Goal: Task Accomplishment & Management: Manage account settings

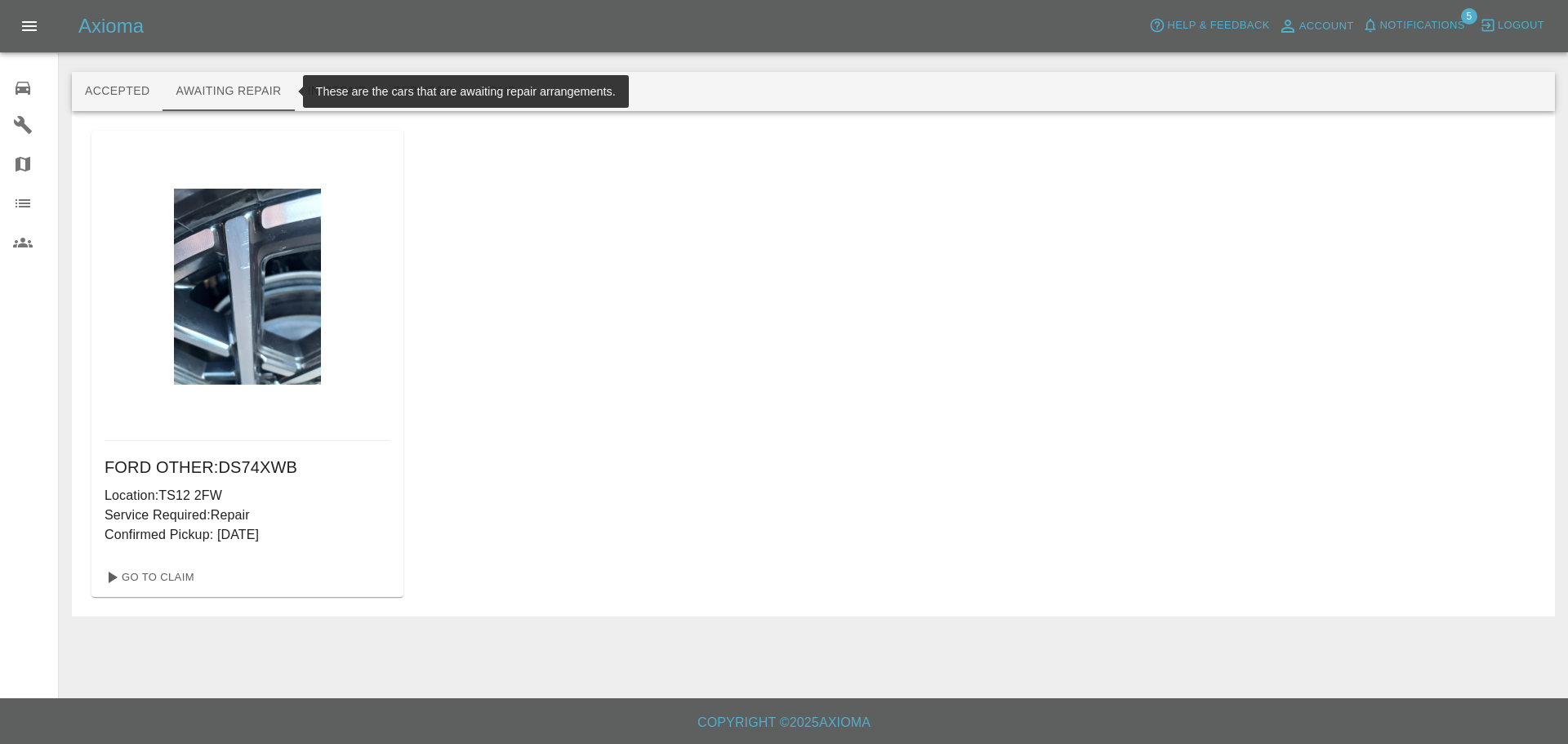
click at [16, 91] on icon at bounding box center [23, 88] width 15 height 13
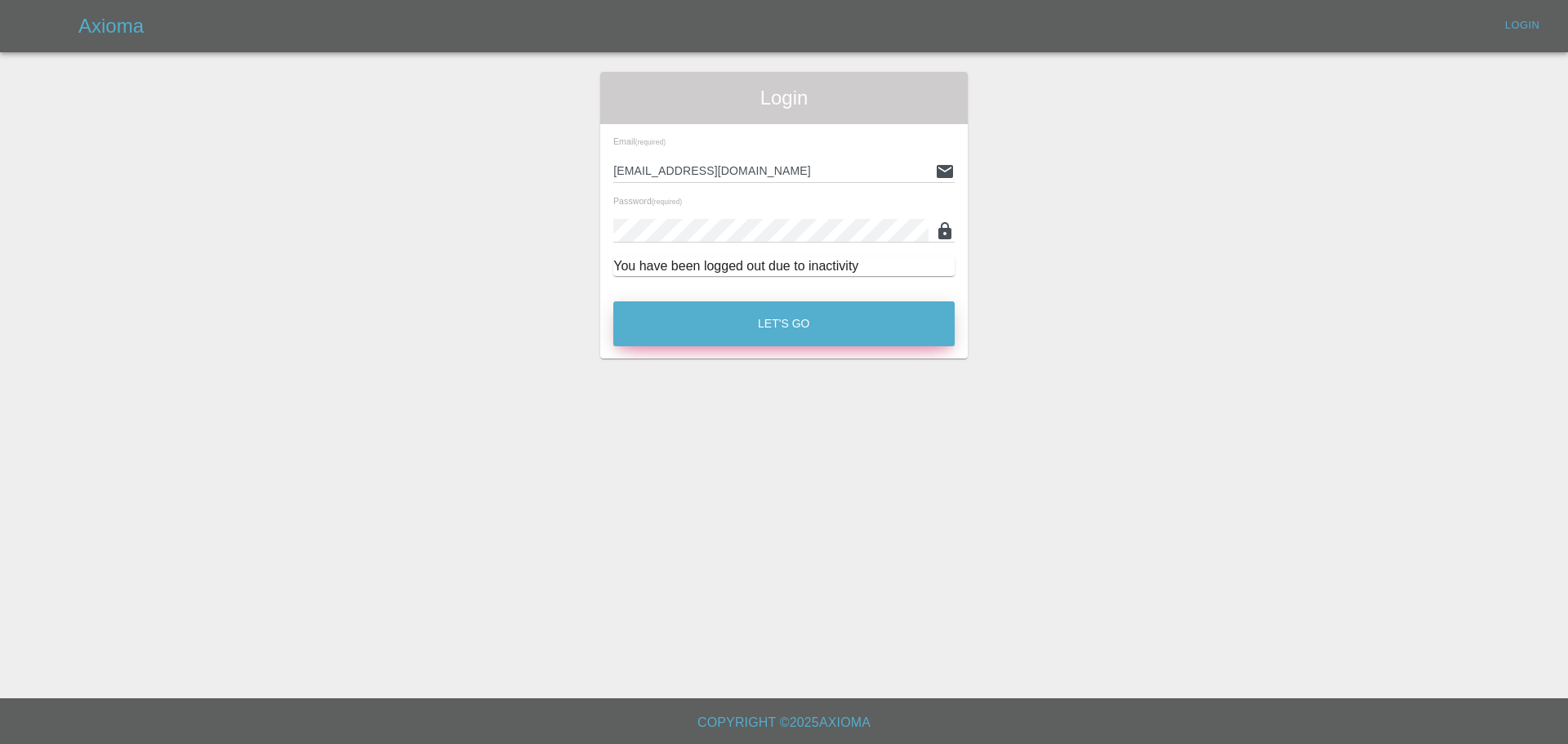
click at [758, 332] on button "Let's Go" at bounding box center [784, 324] width 341 height 45
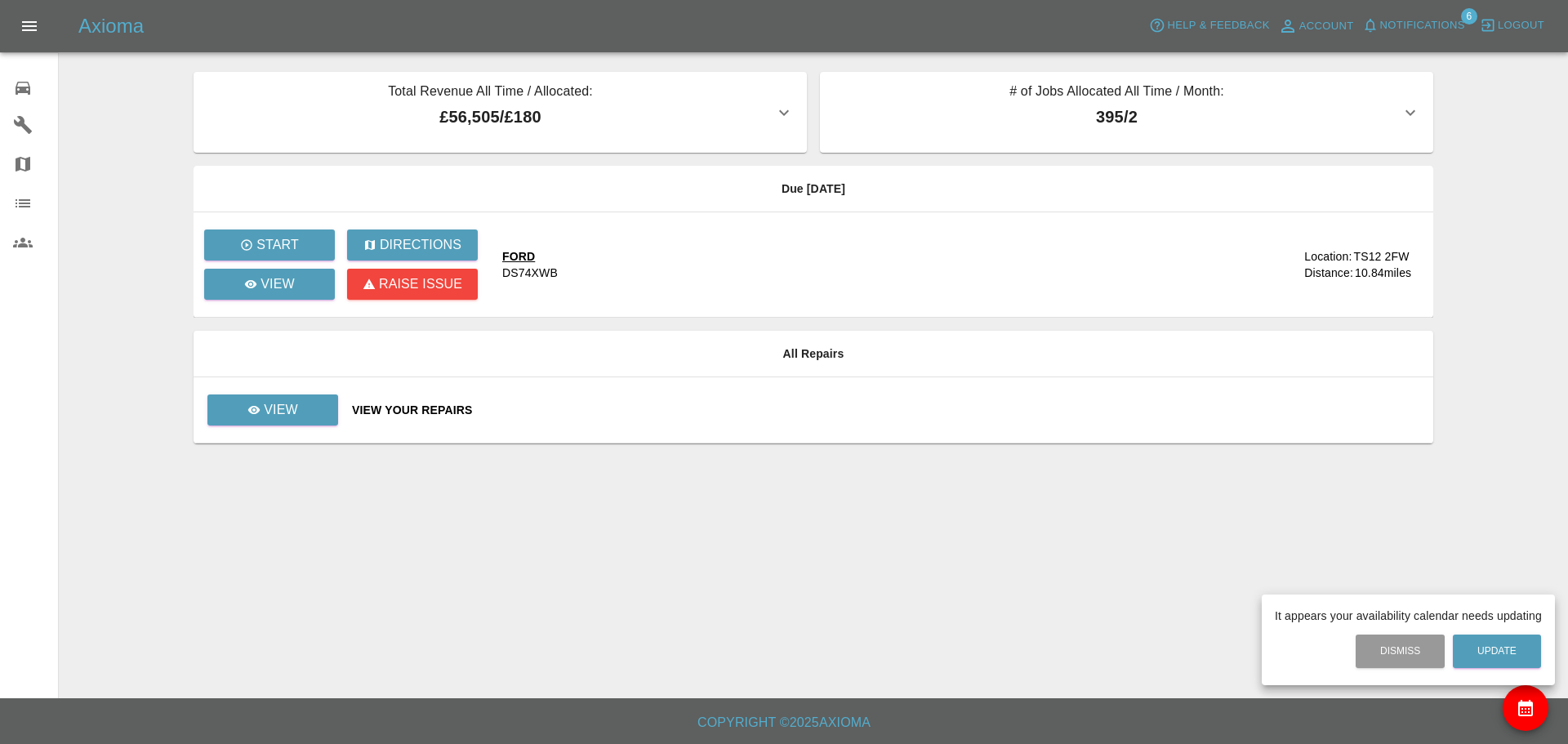
click at [32, 82] on div at bounding box center [784, 372] width 1568 height 744
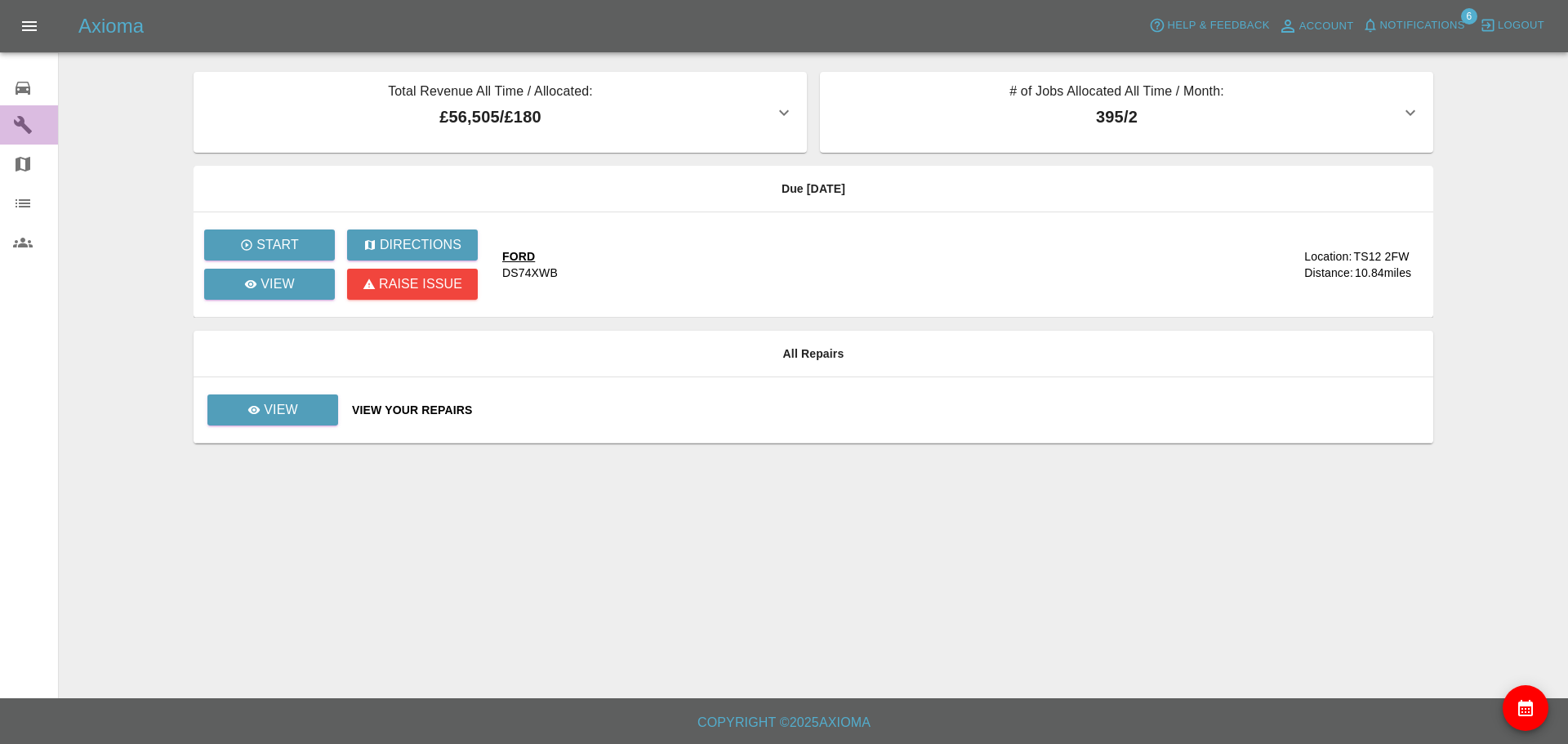
click at [25, 131] on icon at bounding box center [23, 125] width 20 height 20
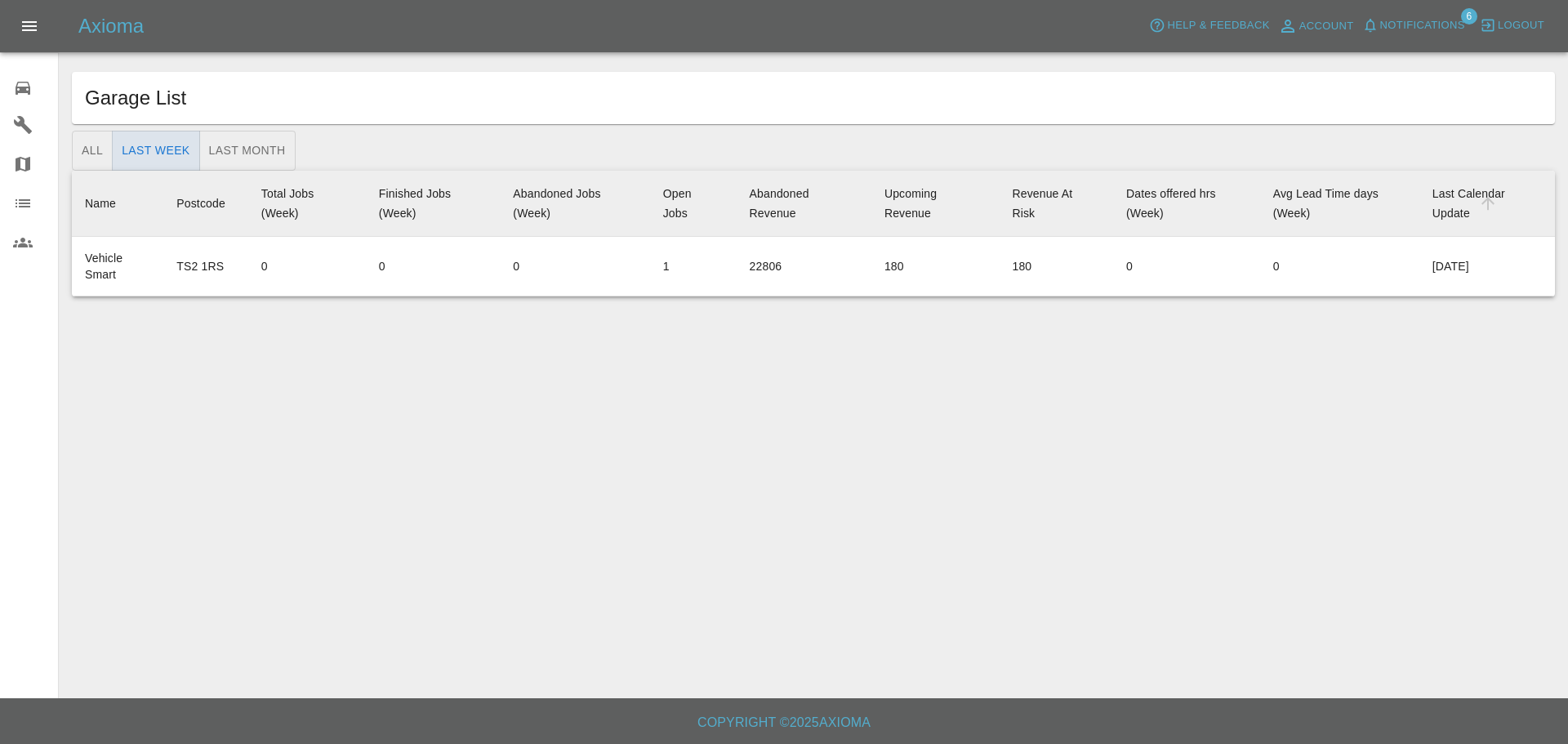
click at [22, 180] on link "Map" at bounding box center [29, 164] width 58 height 39
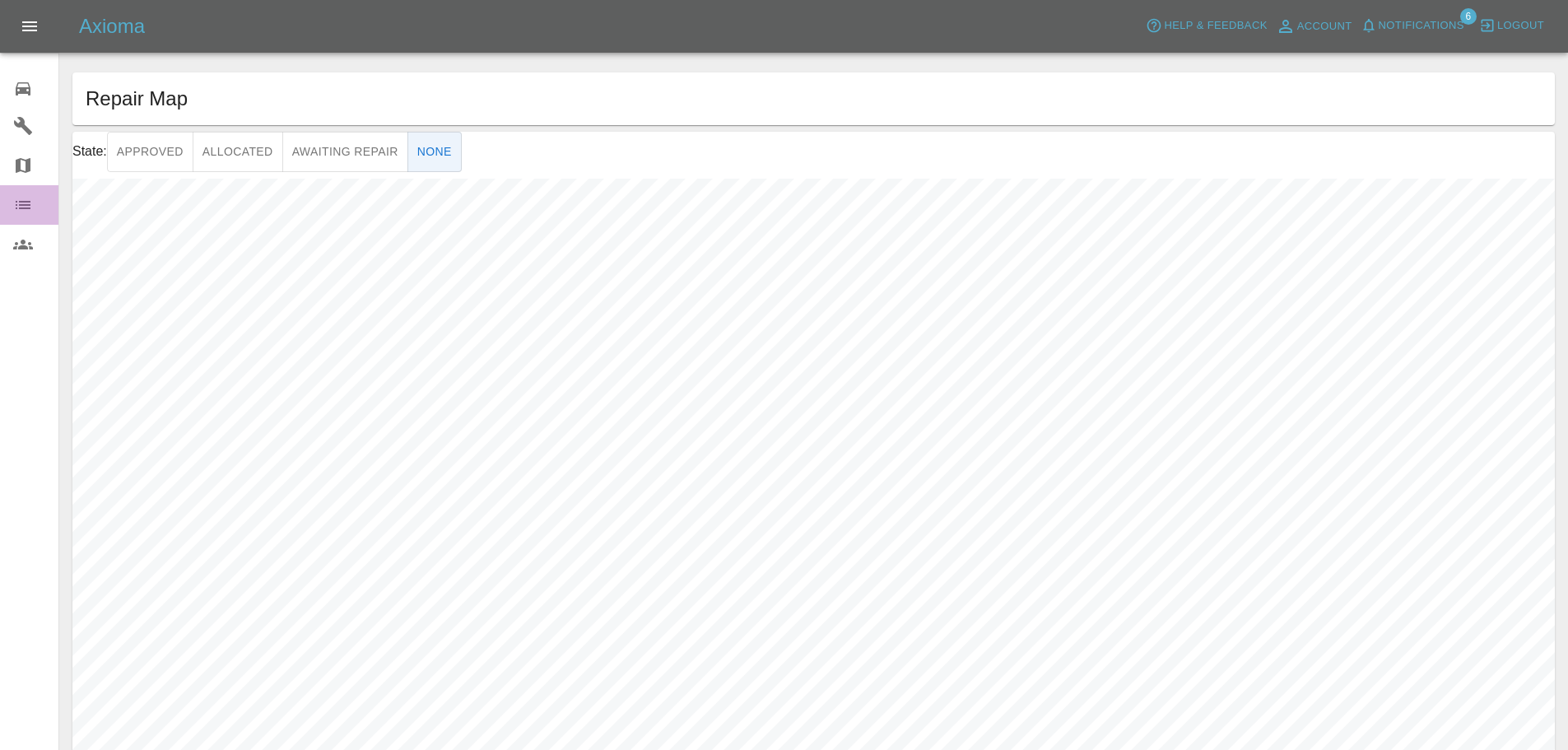
click at [33, 214] on div at bounding box center [36, 205] width 46 height 20
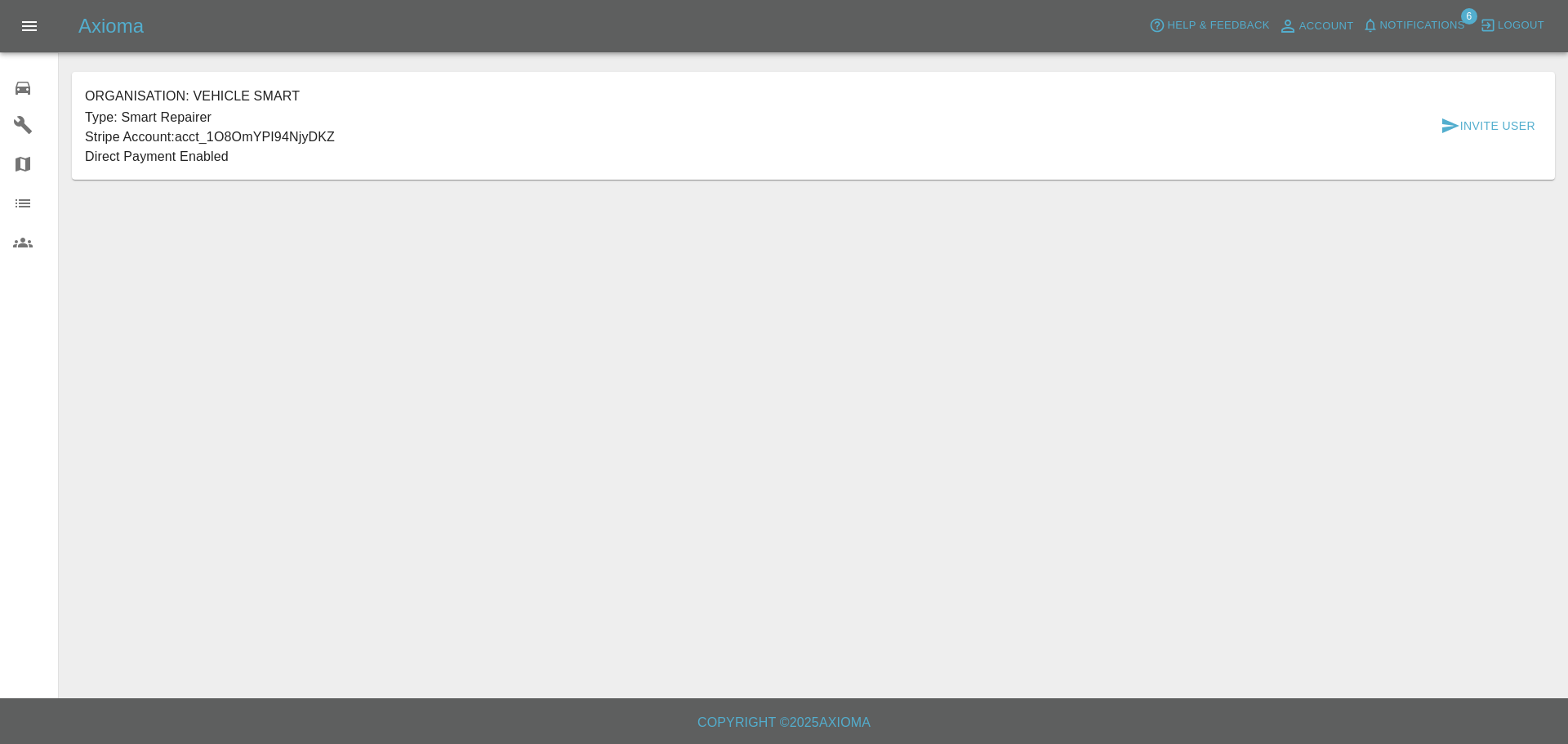
click at [26, 252] on icon at bounding box center [23, 242] width 20 height 20
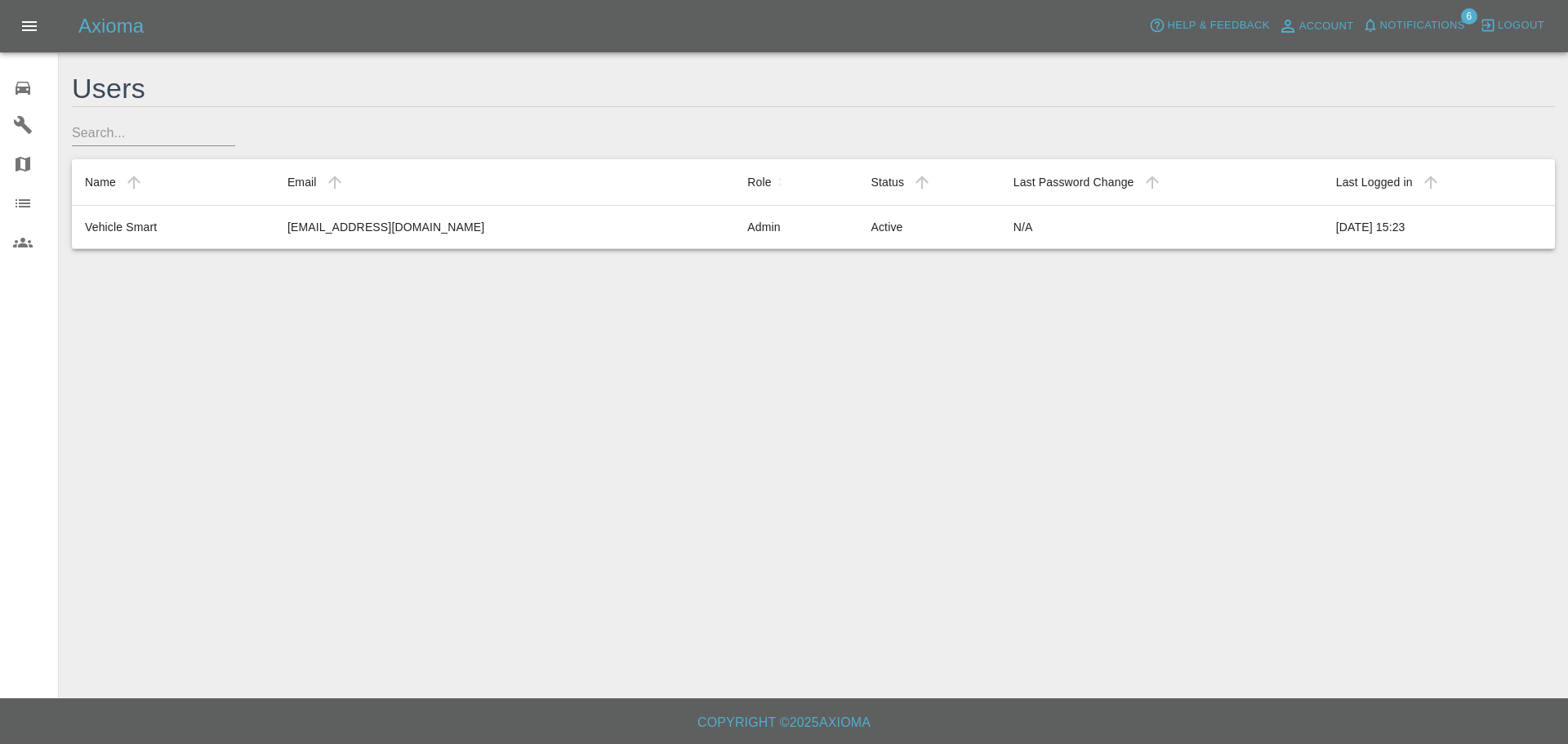
click at [28, 110] on link "Garages" at bounding box center [29, 125] width 58 height 39
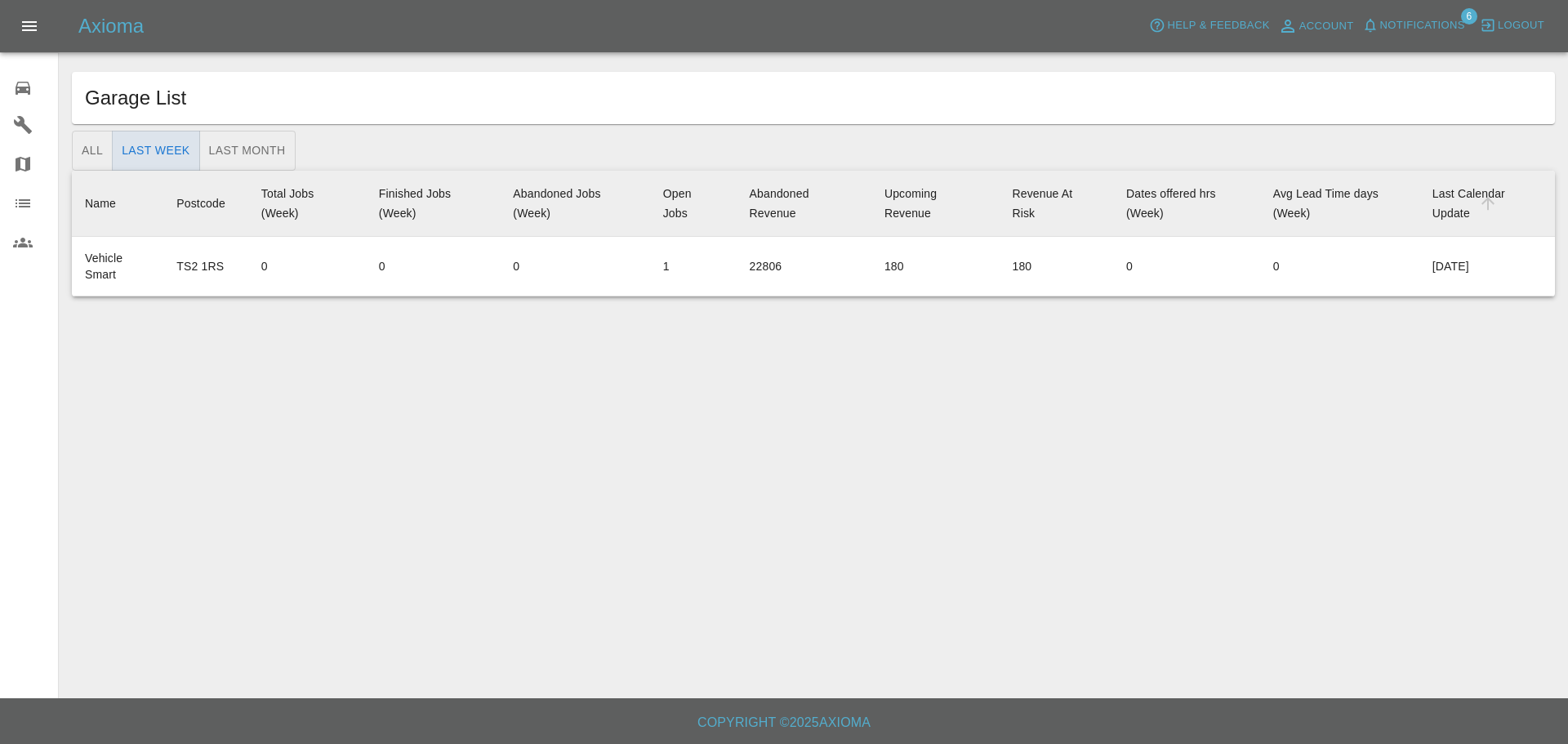
click at [27, 95] on icon at bounding box center [23, 88] width 20 height 20
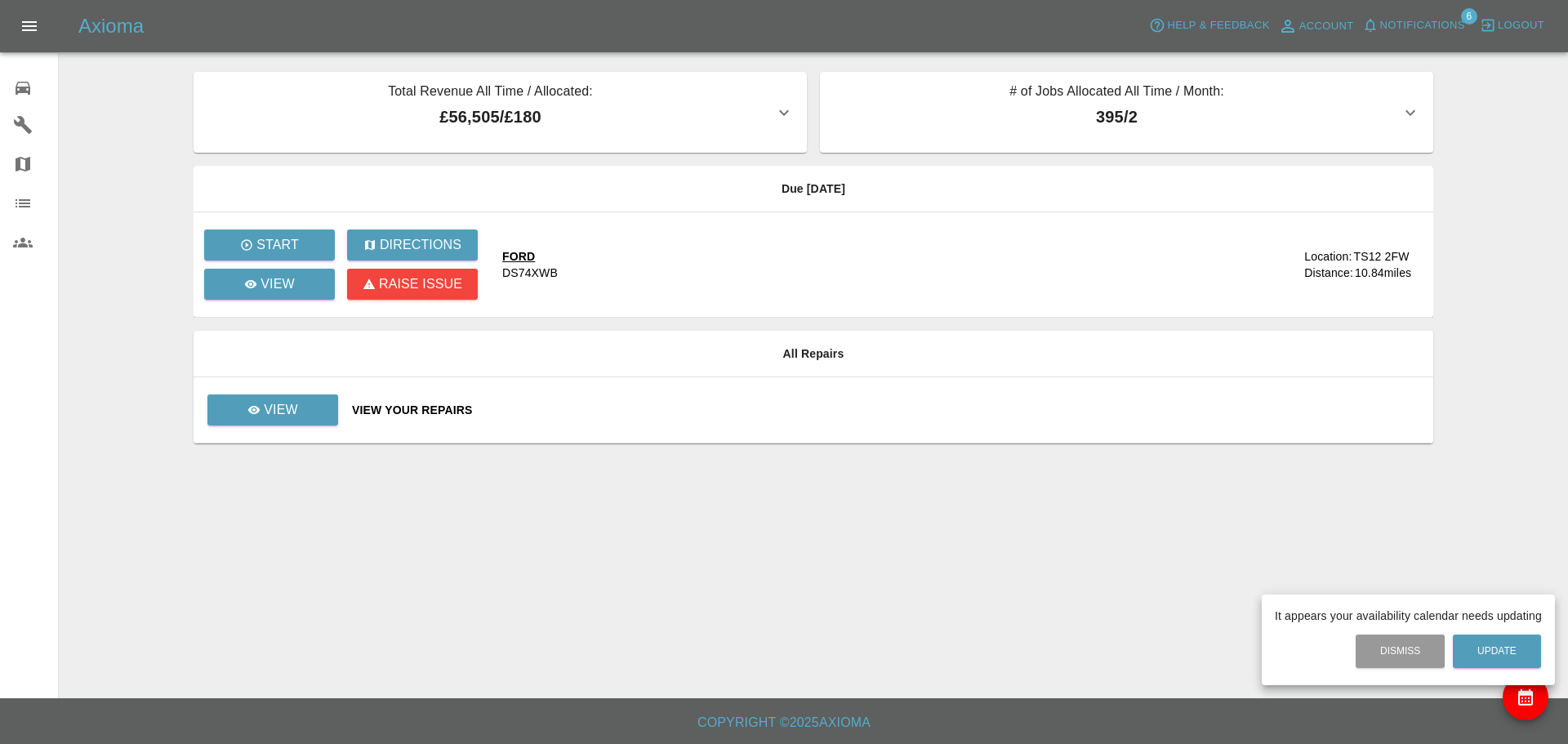
click at [289, 411] on div at bounding box center [784, 372] width 1568 height 744
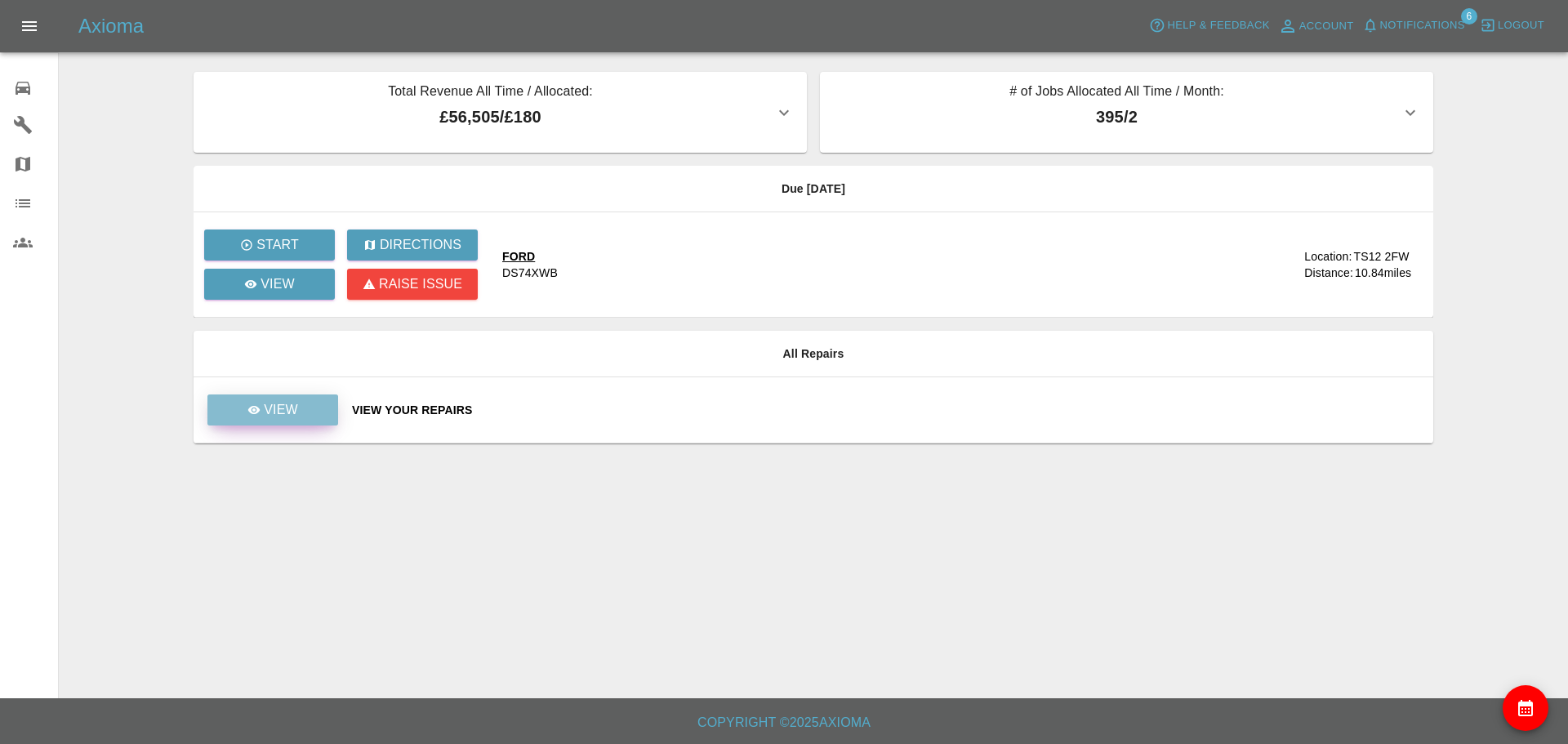
click at [289, 411] on p "View" at bounding box center [281, 410] width 34 height 20
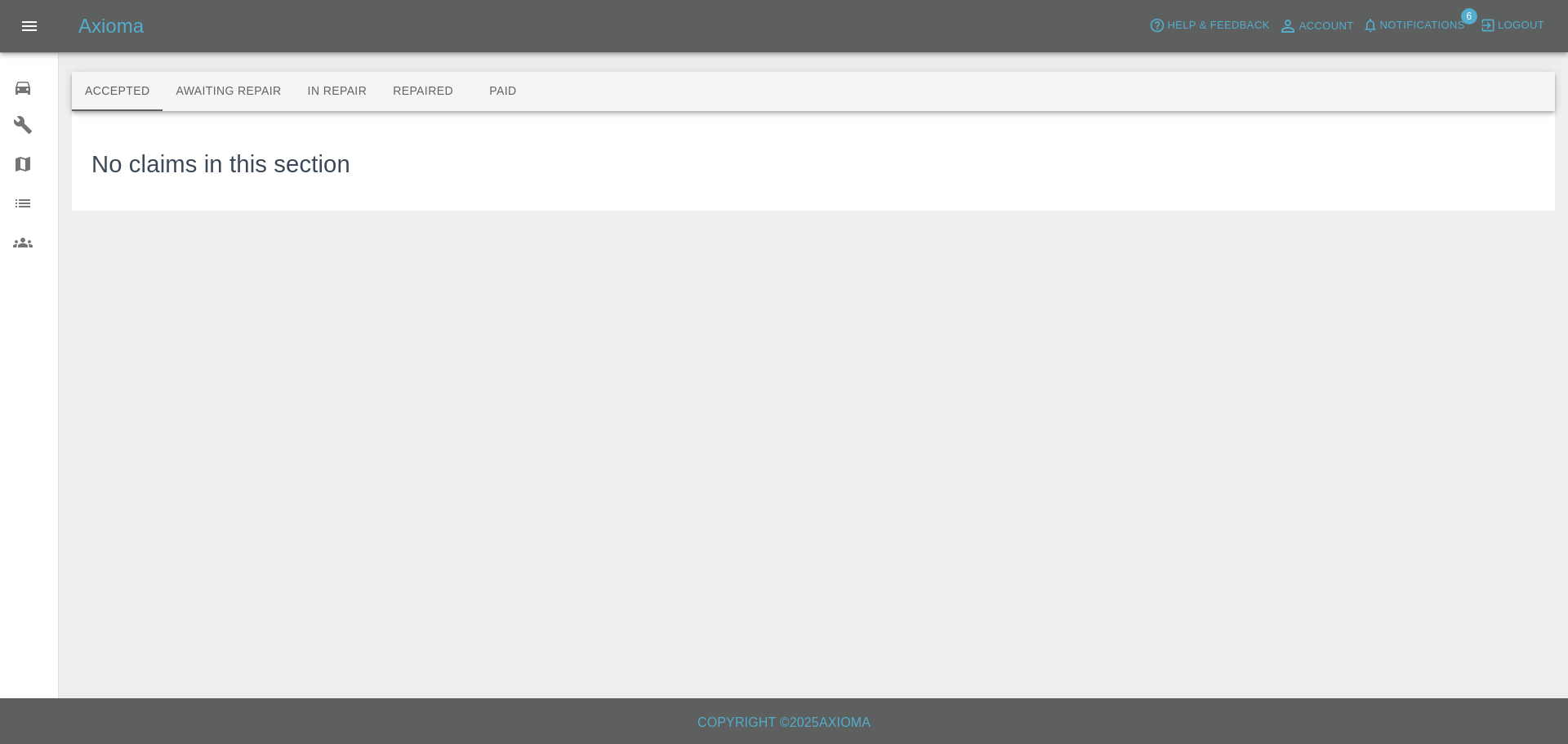
click at [28, 92] on icon at bounding box center [23, 88] width 15 height 13
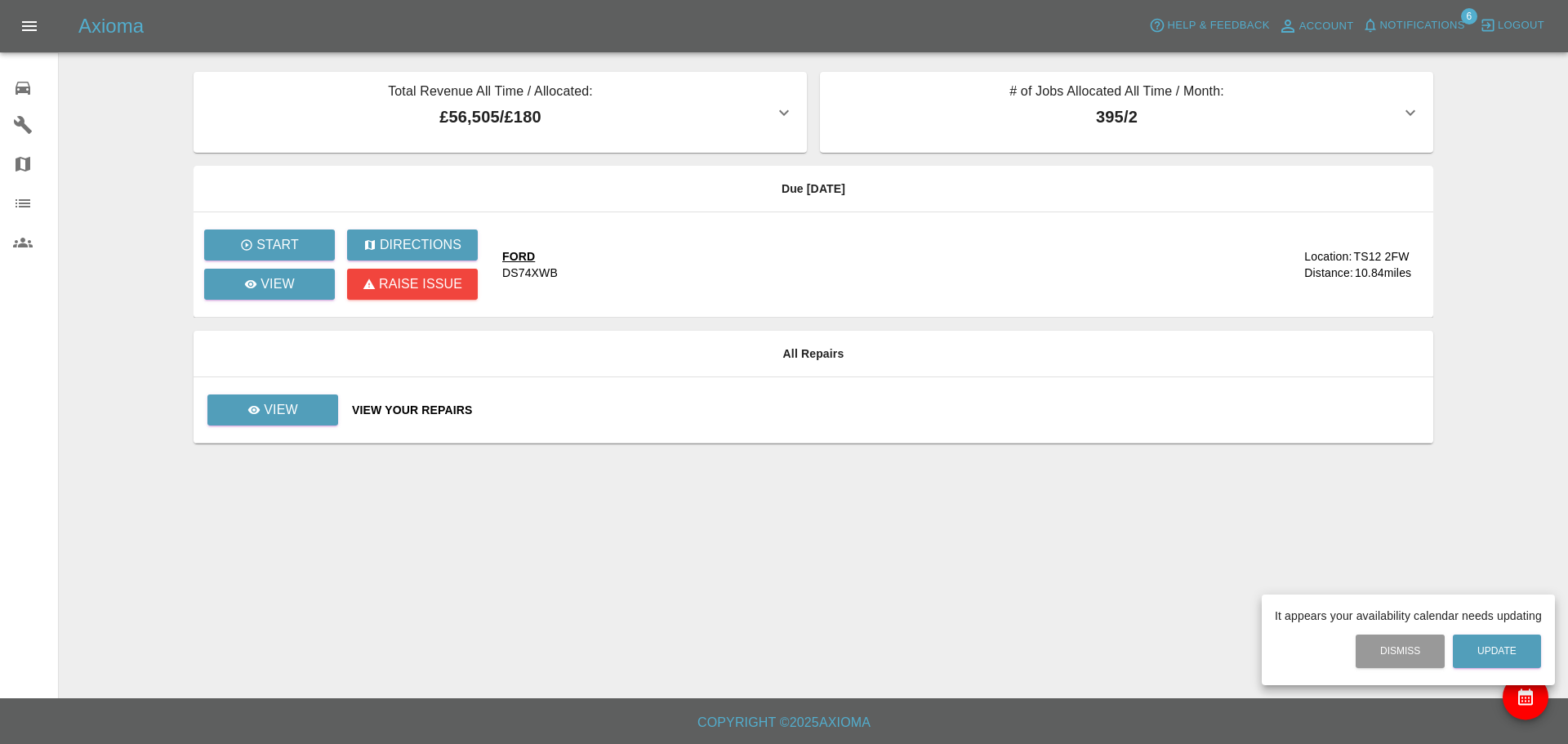
click at [23, 121] on div at bounding box center [784, 372] width 1568 height 744
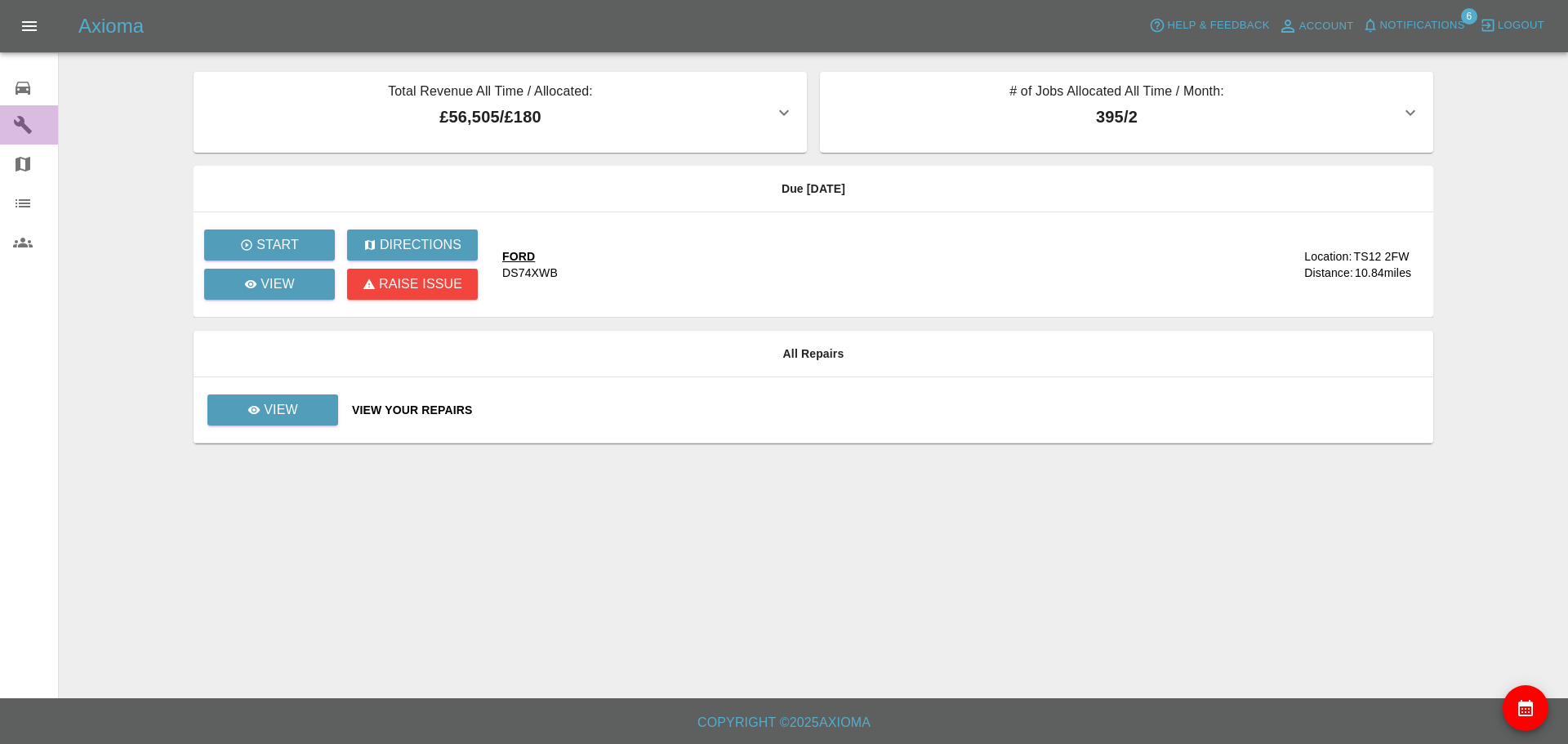
click at [23, 121] on icon at bounding box center [23, 125] width 18 height 18
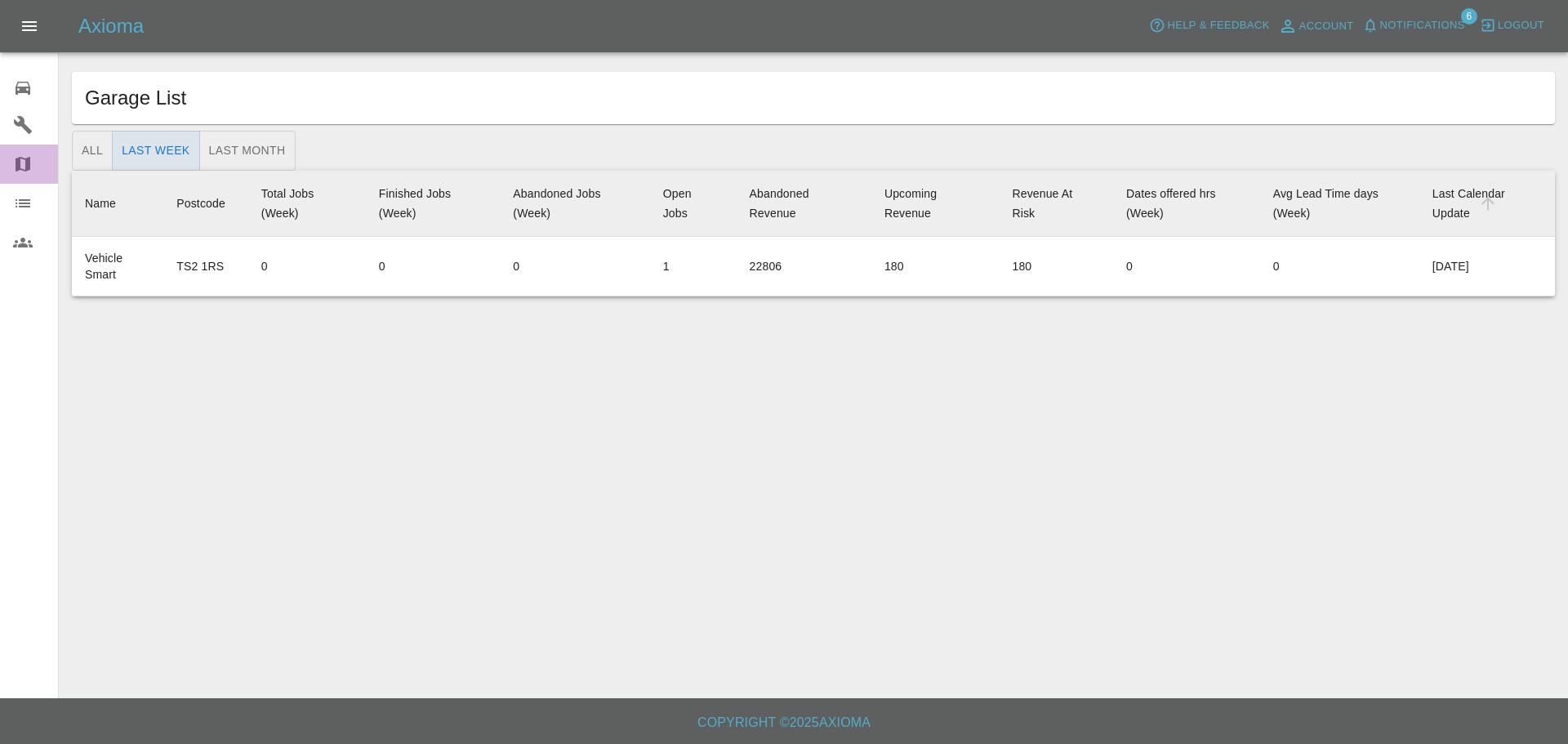
click at [22, 160] on icon at bounding box center [23, 164] width 20 height 20
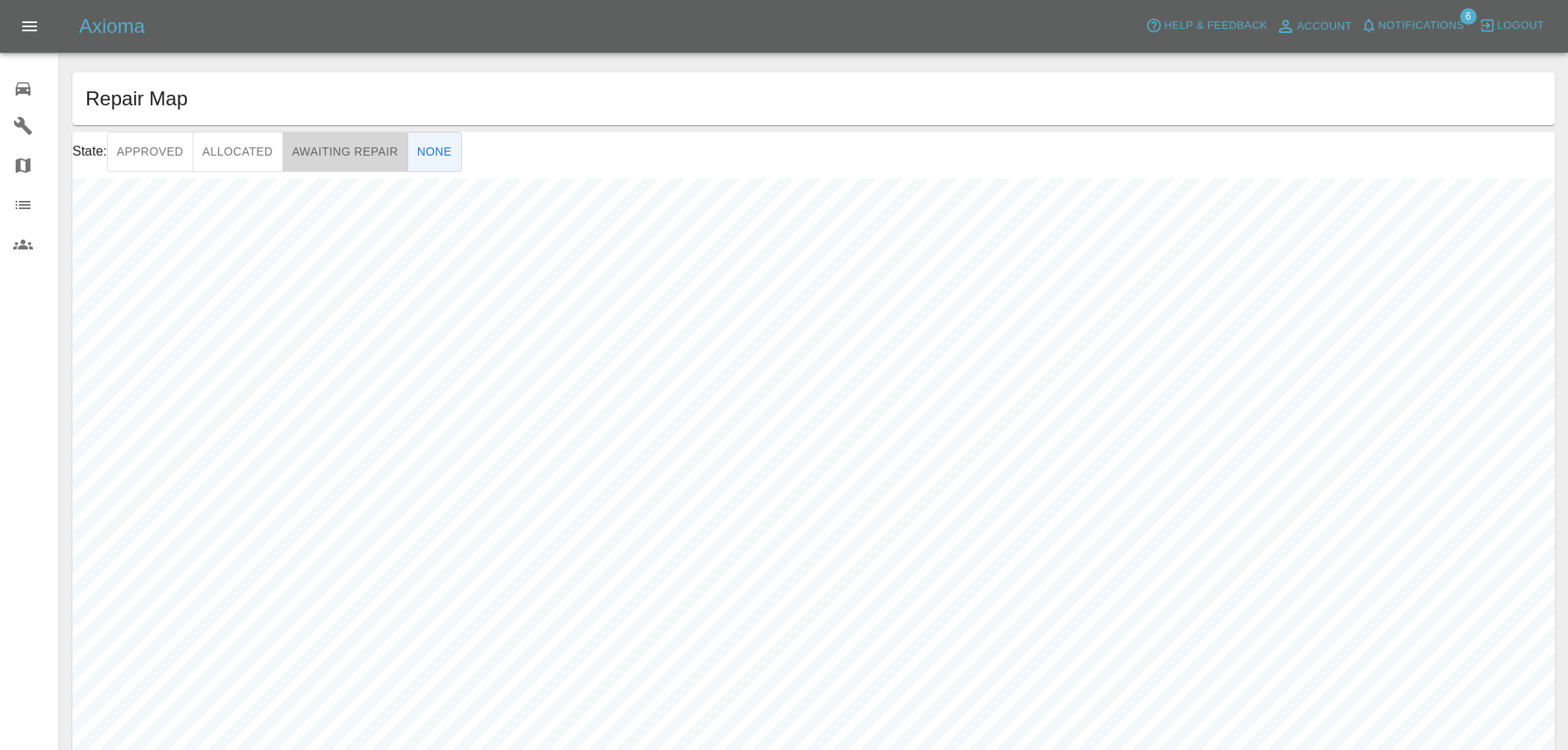
click at [333, 154] on button "Awaiting Repair" at bounding box center [345, 152] width 126 height 40
click at [249, 143] on button "Allocated" at bounding box center [238, 152] width 90 height 40
click at [149, 151] on button "Approved" at bounding box center [150, 152] width 86 height 40
click at [428, 150] on button "None" at bounding box center [434, 152] width 54 height 40
click at [362, 152] on button "Awaiting Repair" at bounding box center [345, 152] width 126 height 40
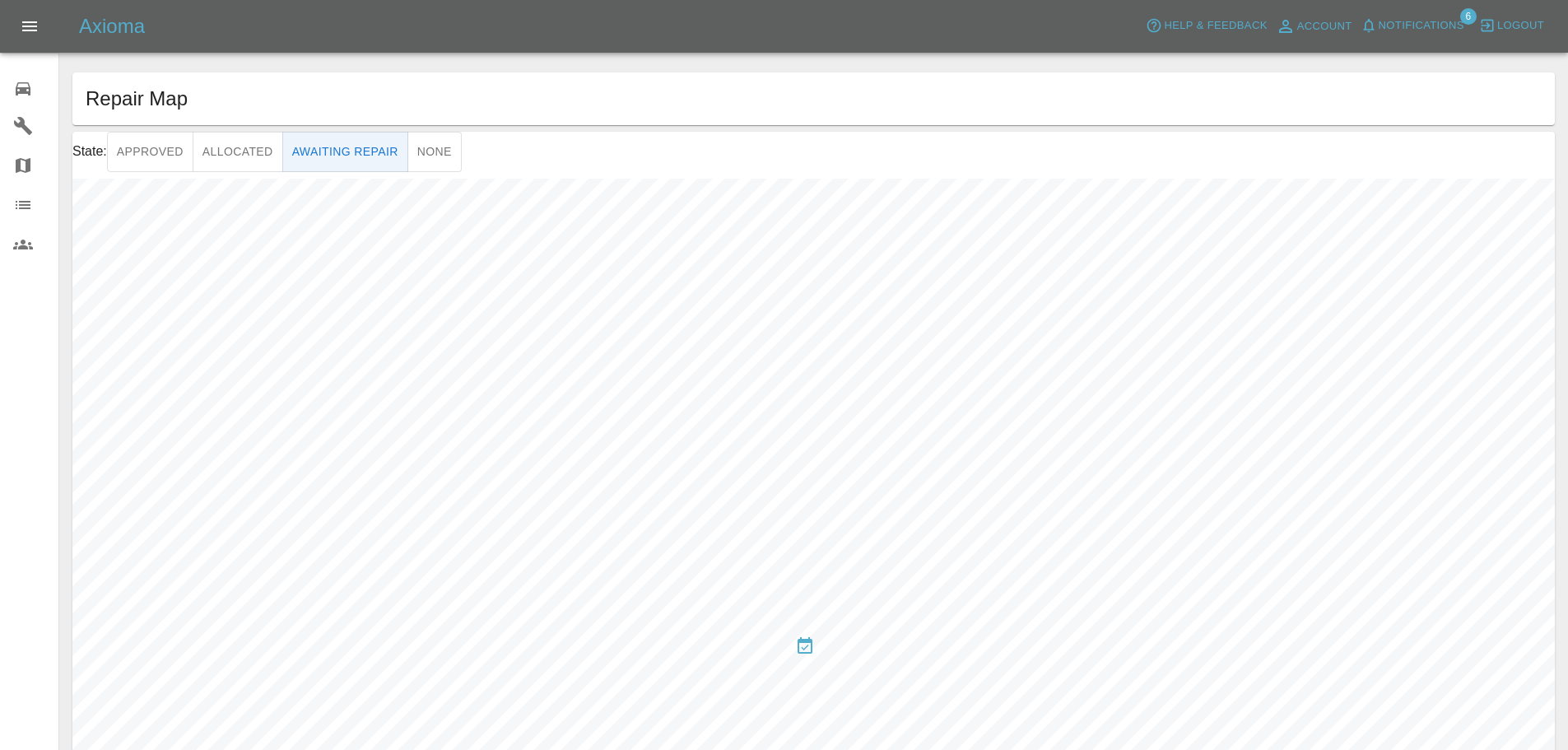
drag, startPoint x: 502, startPoint y: 158, endPoint x: 552, endPoint y: 160, distance: 50.0
click at [552, 160] on div "State: Approved Allocated Awaiting Repair None" at bounding box center [814, 152] width 1483 height 40
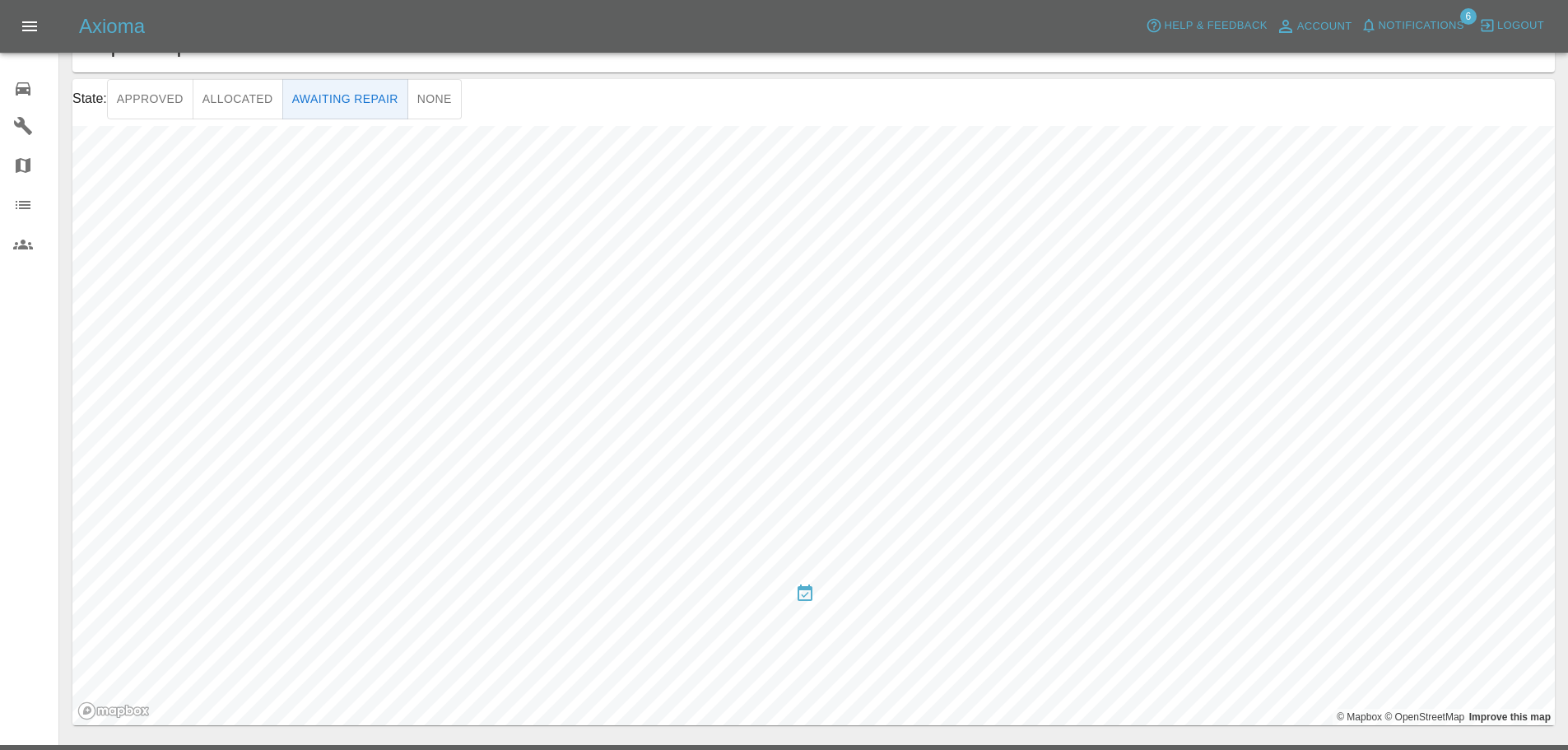
scroll to position [94, 0]
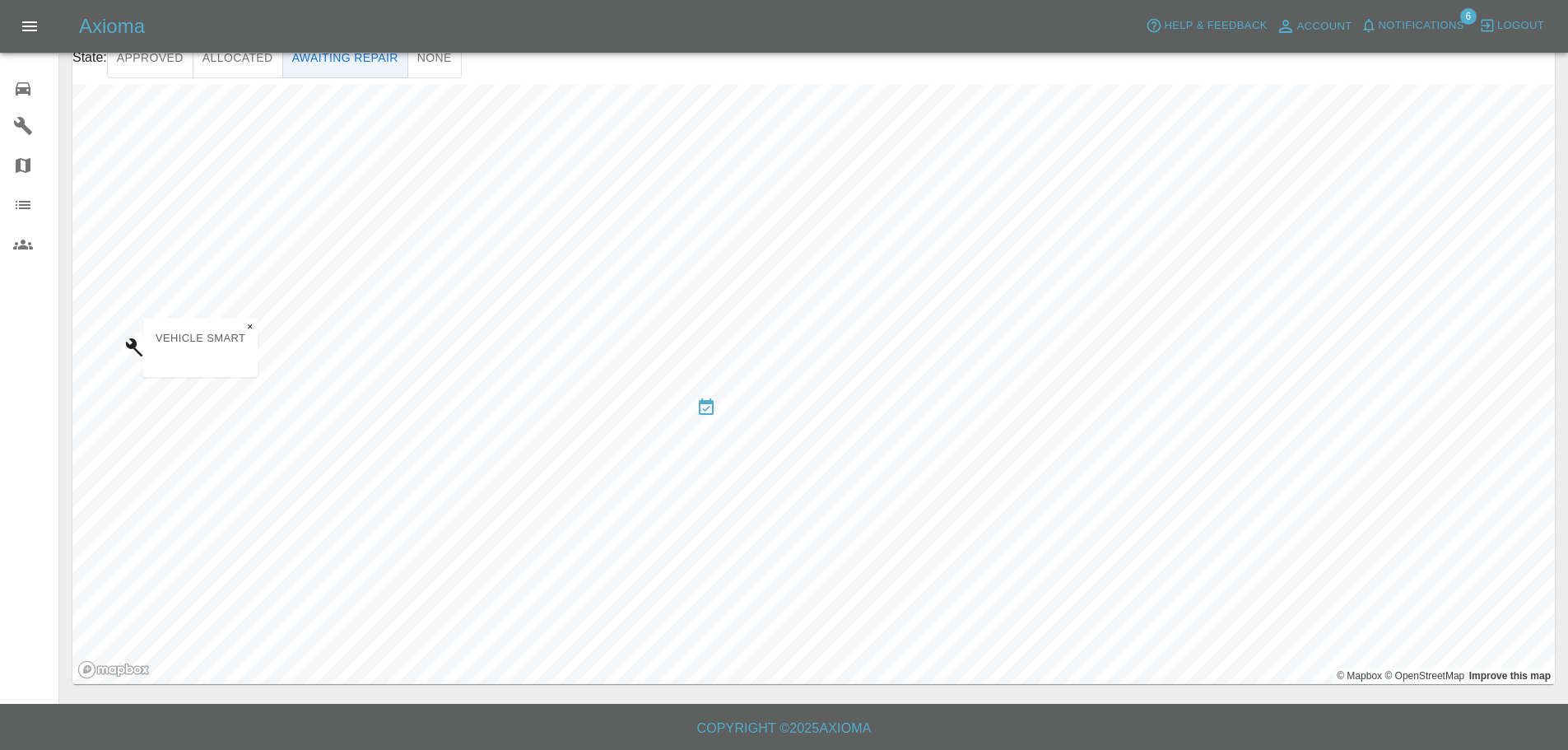
click at [145, 349] on div "Vehicle Smart ×" at bounding box center [200, 347] width 115 height 59
click at [135, 347] on icon "Map marker" at bounding box center [136, 347] width 18 height 18
click at [181, 331] on p "Vehicle Smart" at bounding box center [200, 339] width 90 height 19
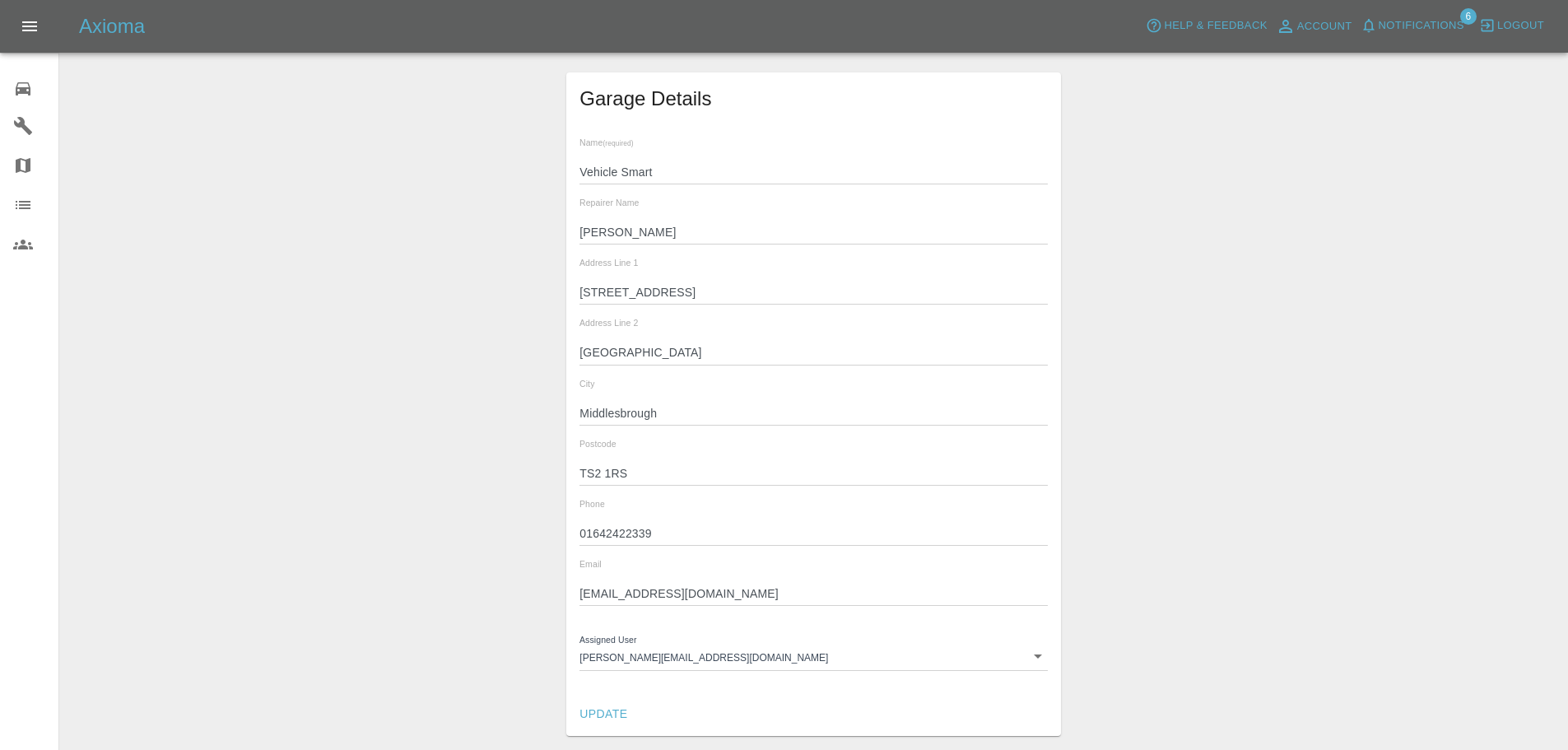
drag, startPoint x: 1441, startPoint y: 51, endPoint x: 1436, endPoint y: 40, distance: 12.1
click at [1438, 46] on div "Axioma Help & Feedback Account Notifications 6 Logout" at bounding box center [784, 26] width 1568 height 53
click at [1427, 26] on span "Notifications" at bounding box center [1422, 26] width 85 height 19
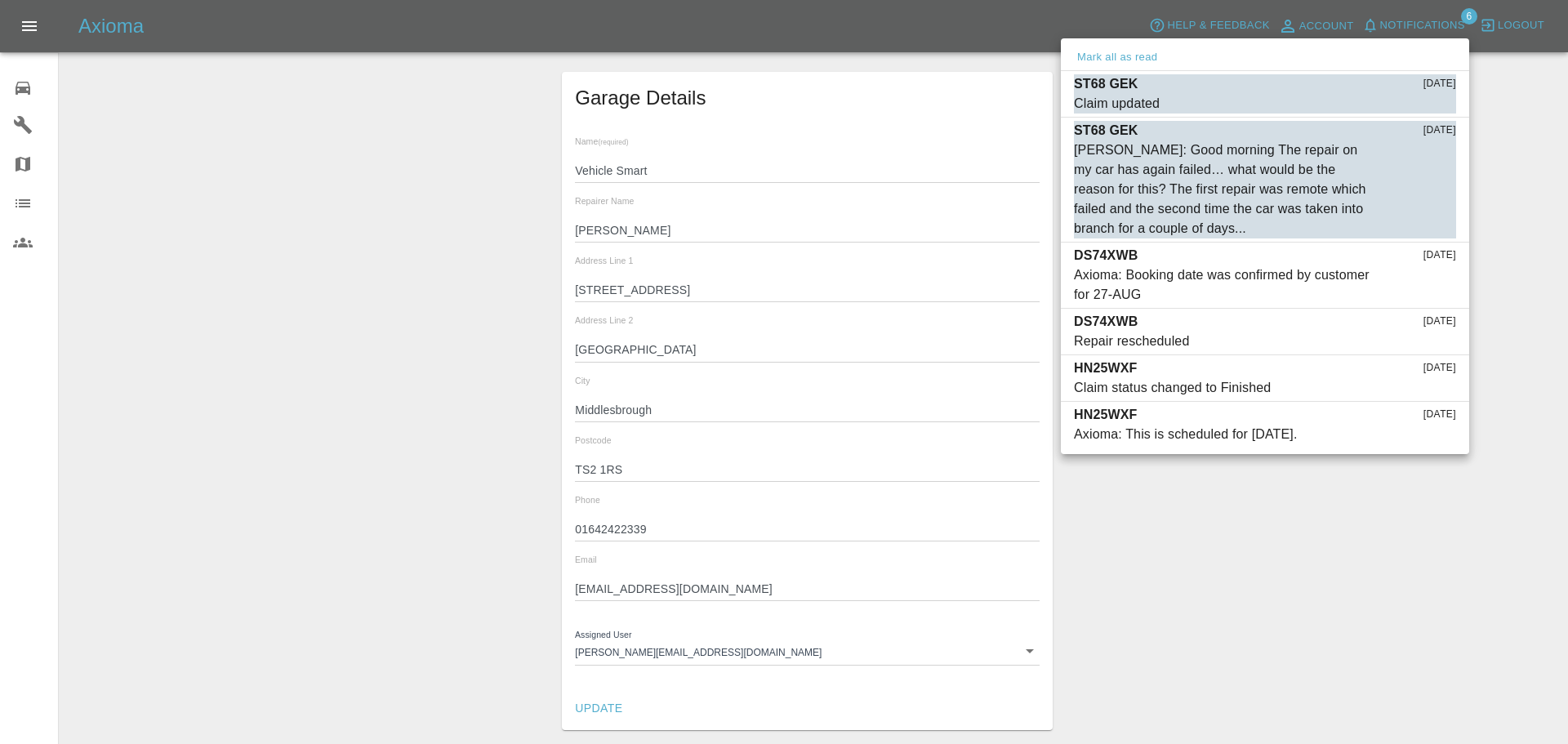
click at [36, 84] on div at bounding box center [784, 372] width 1568 height 744
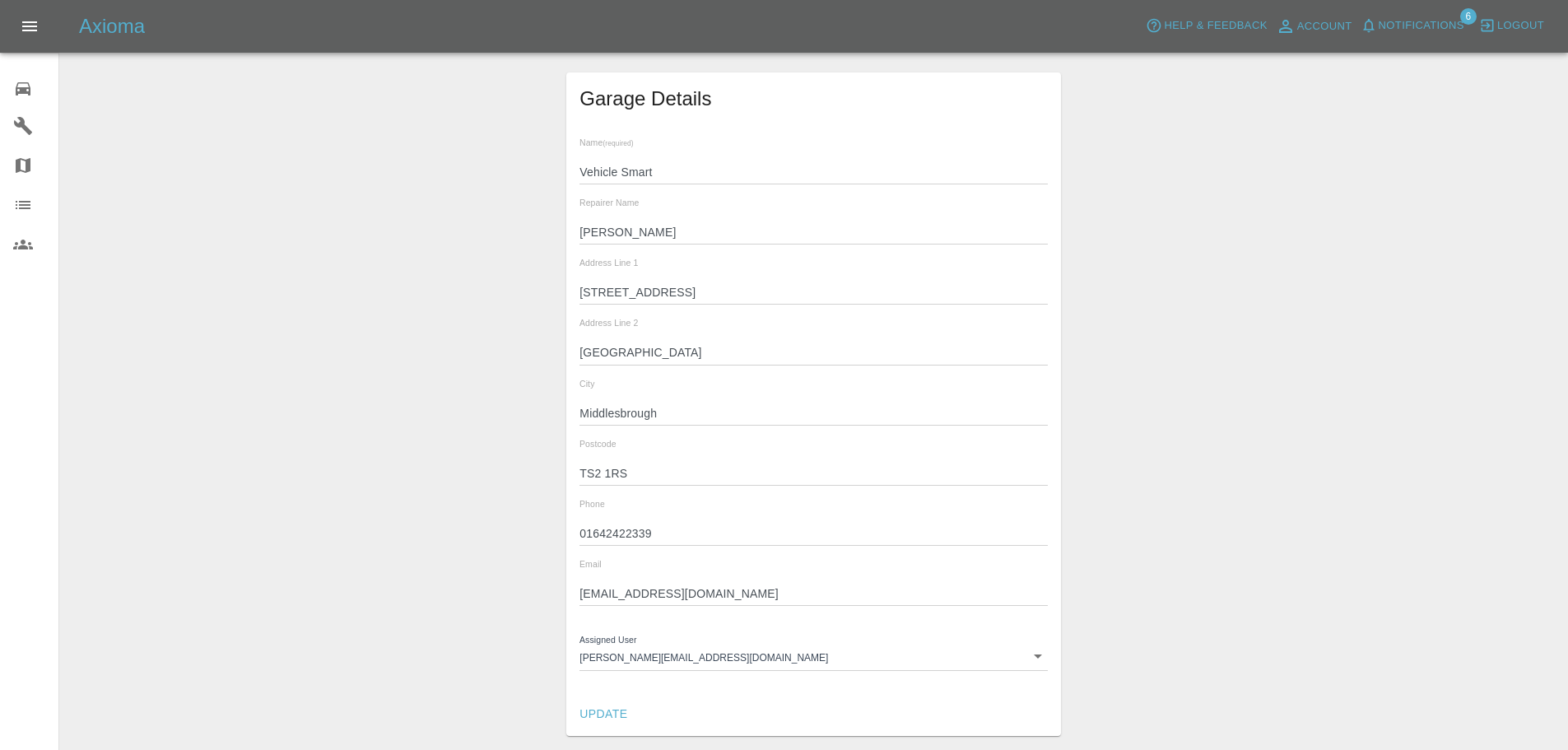
click at [33, 85] on div "0" at bounding box center [36, 87] width 46 height 24
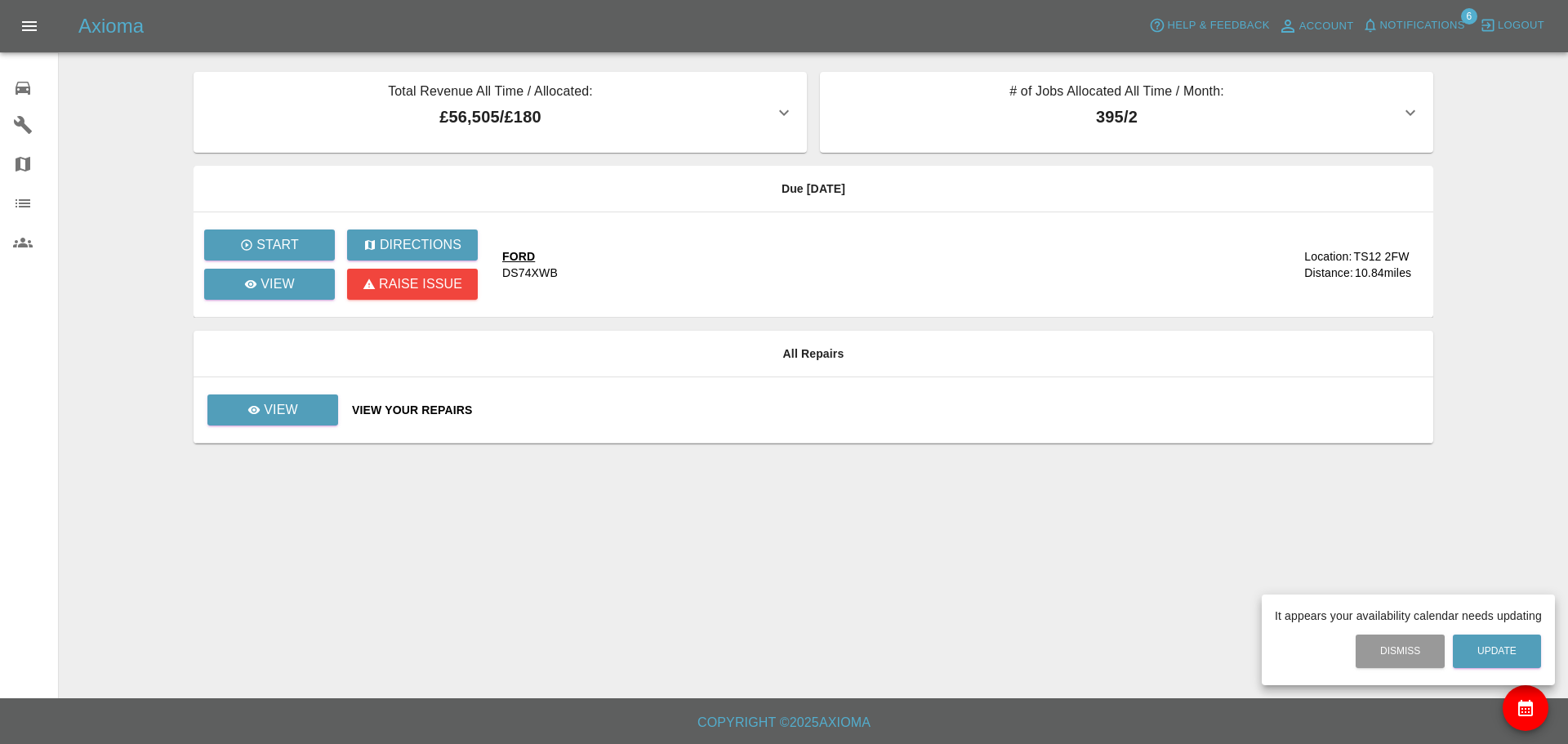
click at [633, 343] on div at bounding box center [784, 372] width 1568 height 744
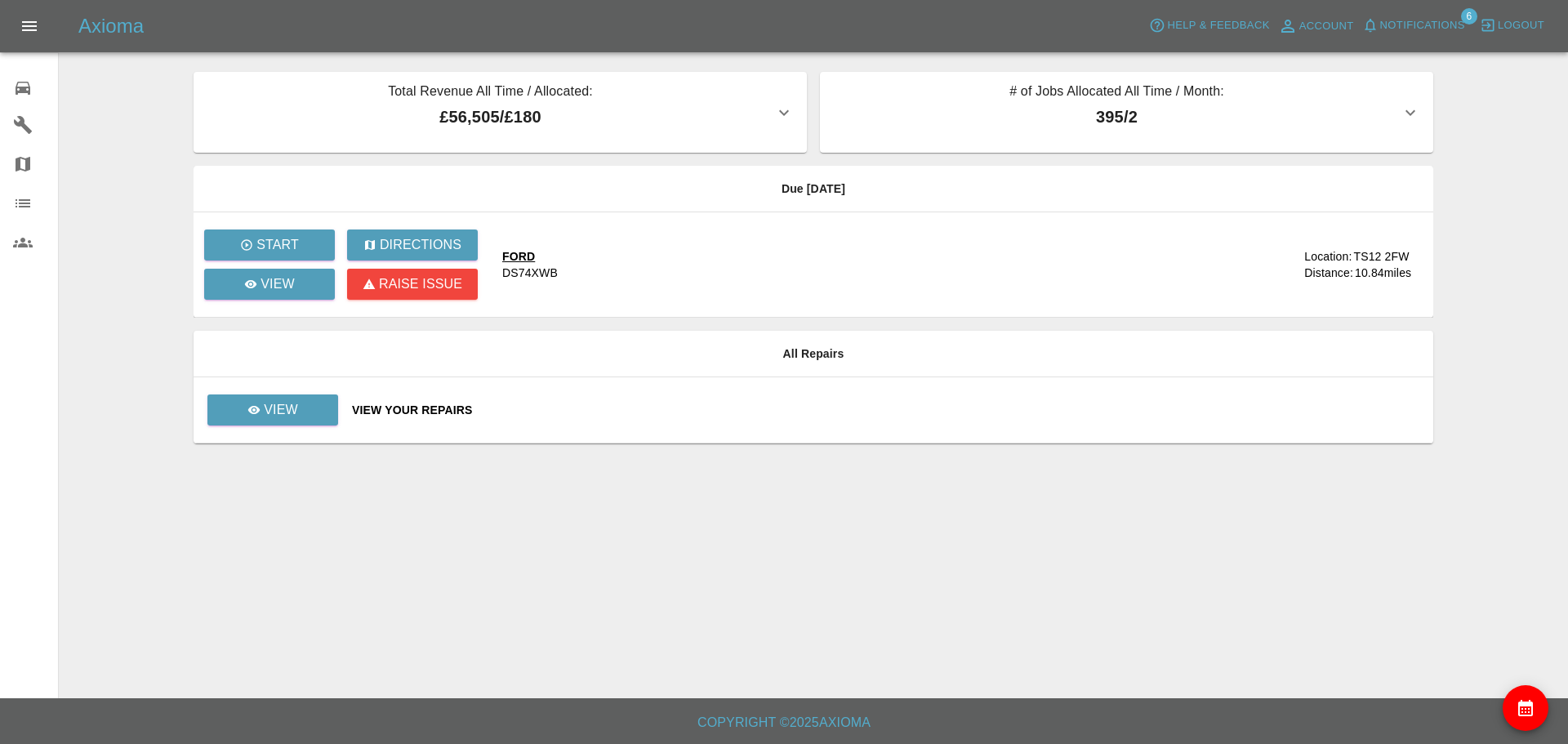
click at [645, 341] on div at bounding box center [784, 372] width 1568 height 744
click at [281, 284] on p "View" at bounding box center [277, 285] width 34 height 20
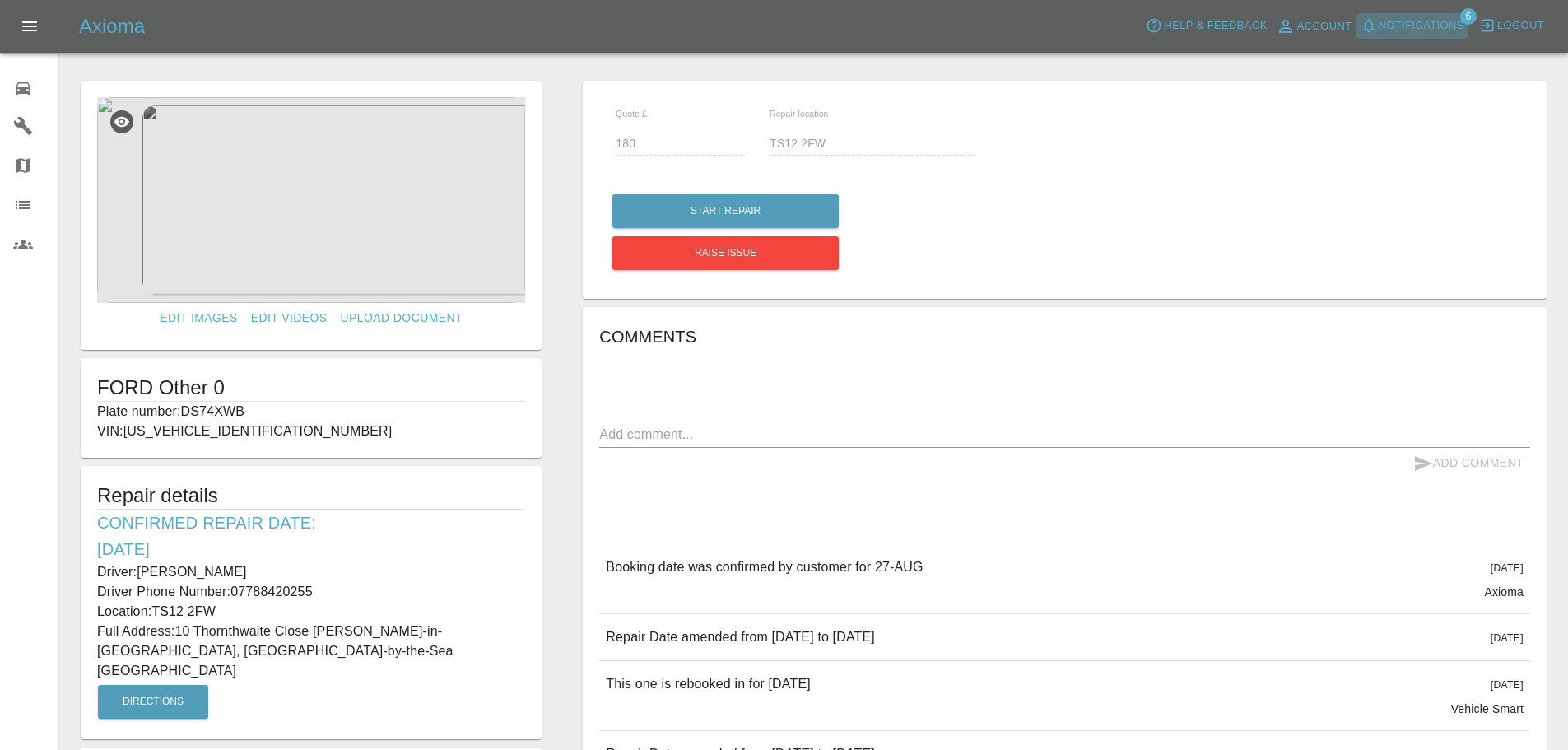
click at [1421, 28] on span "Notifications" at bounding box center [1422, 26] width 85 height 19
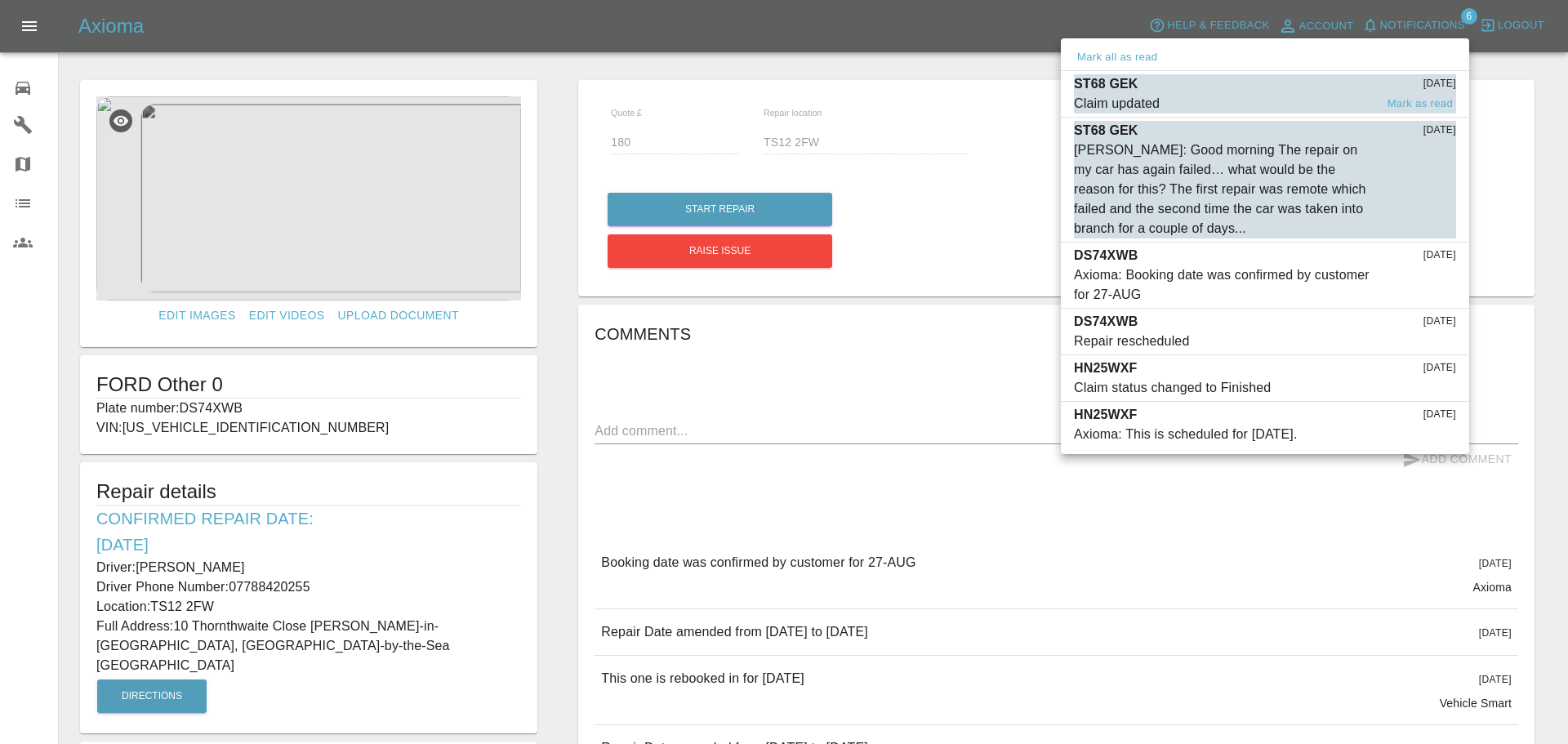
click at [1285, 102] on span "Claim updated" at bounding box center [1224, 104] width 300 height 20
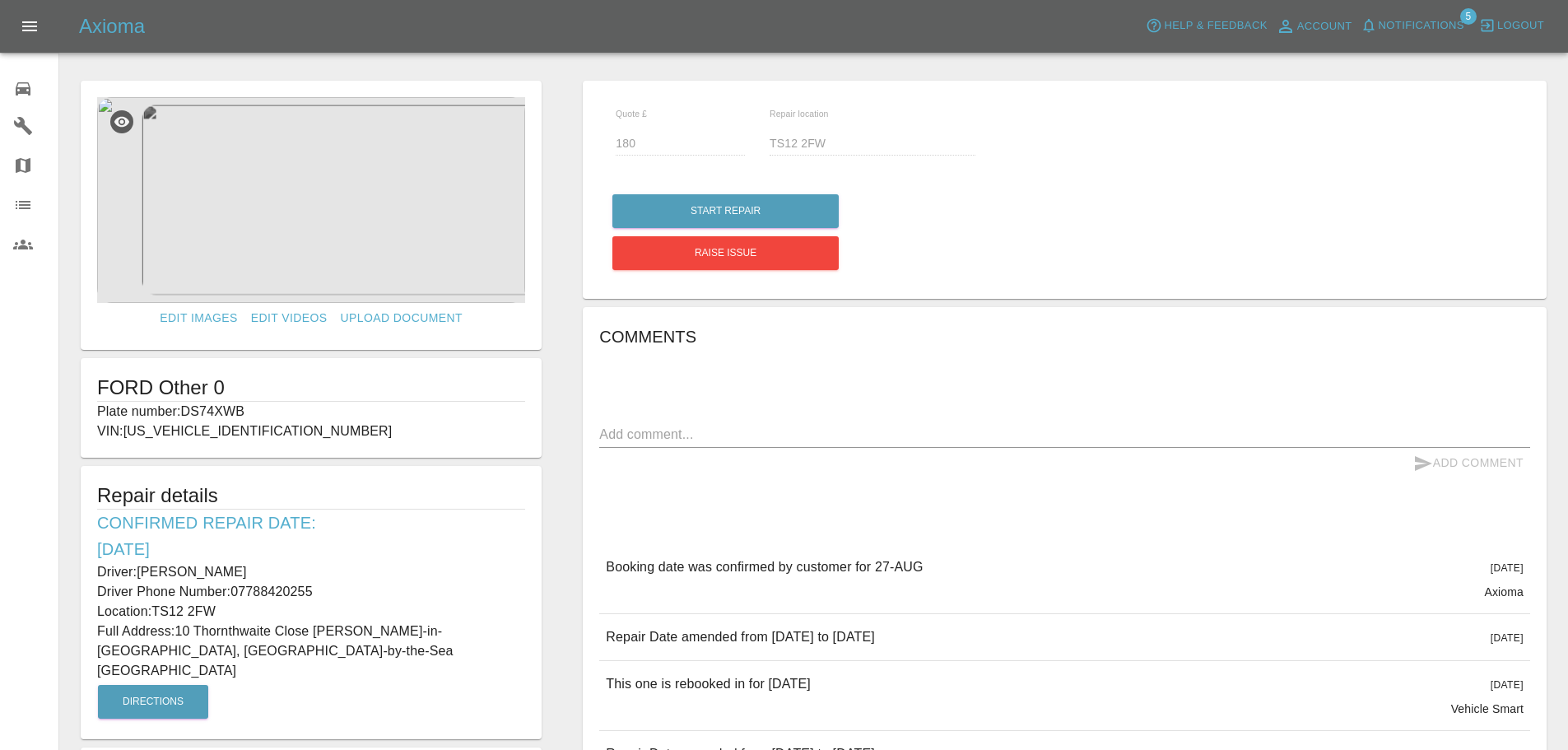
type input "240"
type input "Ts23 3gf"
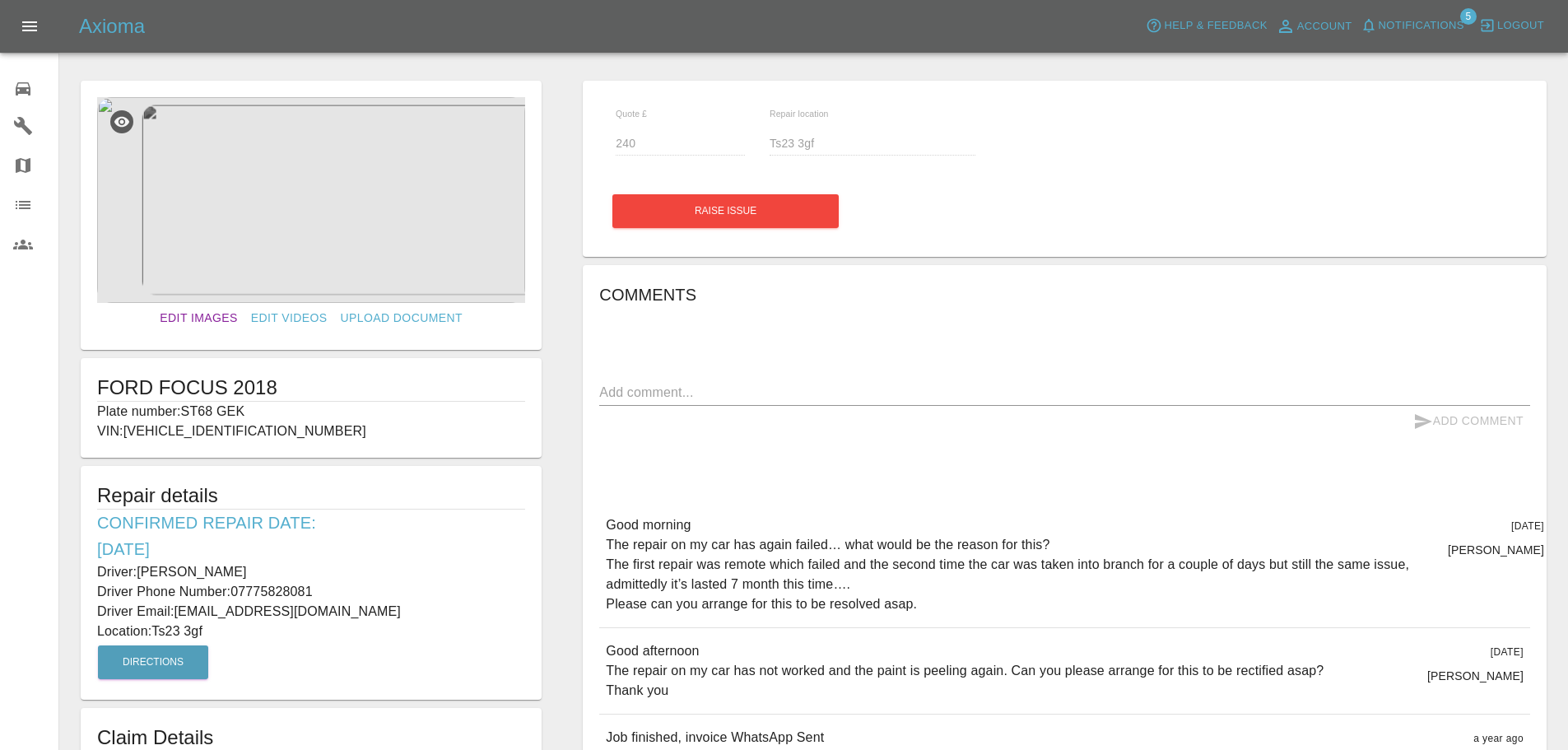
click at [223, 318] on link "Edit Images" at bounding box center [198, 318] width 90 height 30
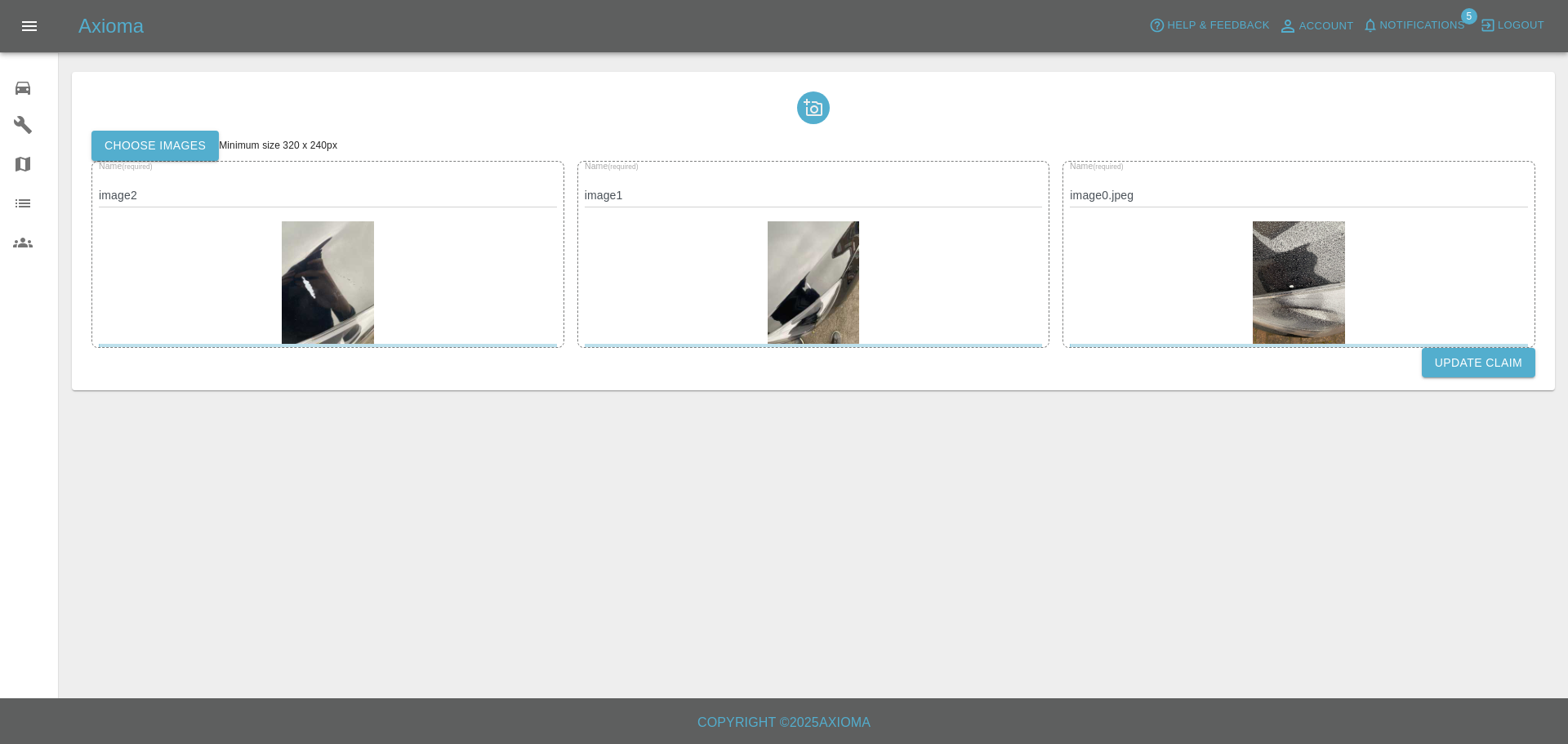
click at [1185, 290] on div at bounding box center [1299, 283] width 458 height 123
click at [1266, 277] on img at bounding box center [1298, 283] width 92 height 123
click at [1275, 291] on img at bounding box center [1298, 283] width 92 height 123
click at [1173, 267] on div at bounding box center [1299, 283] width 458 height 123
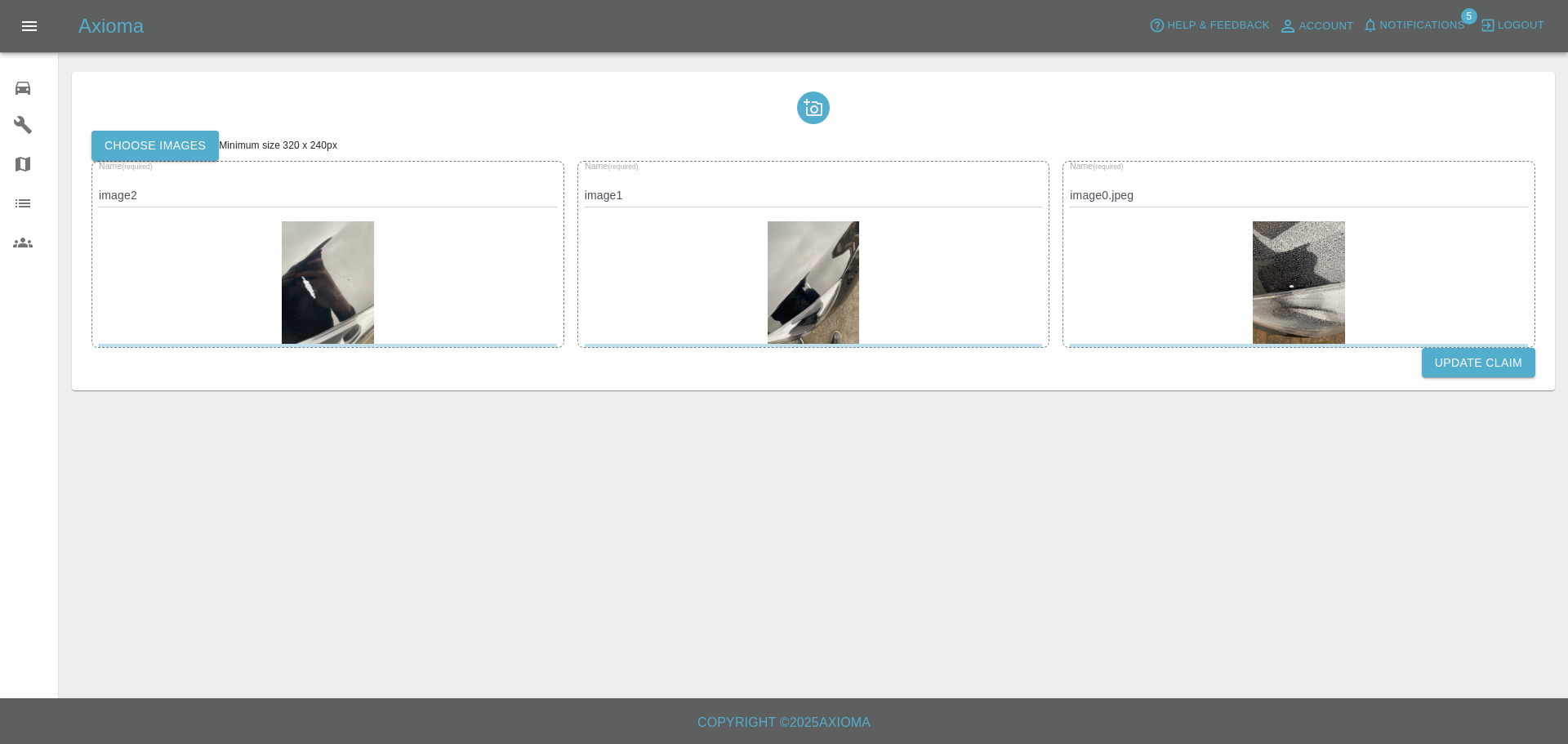
click at [912, 274] on div at bounding box center [813, 283] width 458 height 123
click at [194, 142] on label "Choose images" at bounding box center [154, 145] width 127 height 30
click at [0, 0] on input "Choose images" at bounding box center [0, 0] width 0 height 0
